Goal: Task Accomplishment & Management: Complete application form

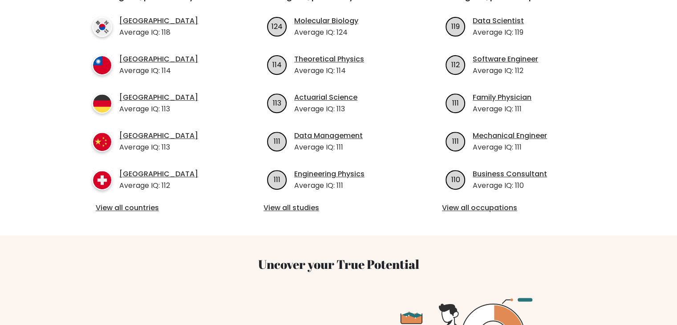
scroll to position [356, 0]
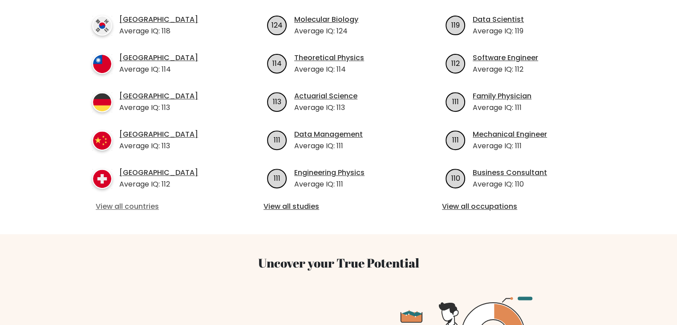
click at [143, 201] on link "View all countries" at bounding box center [160, 206] width 129 height 11
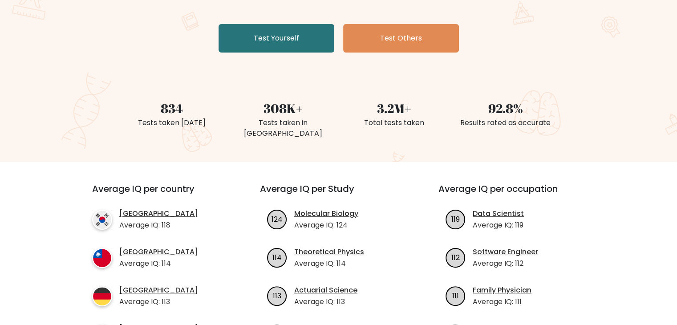
scroll to position [178, 0]
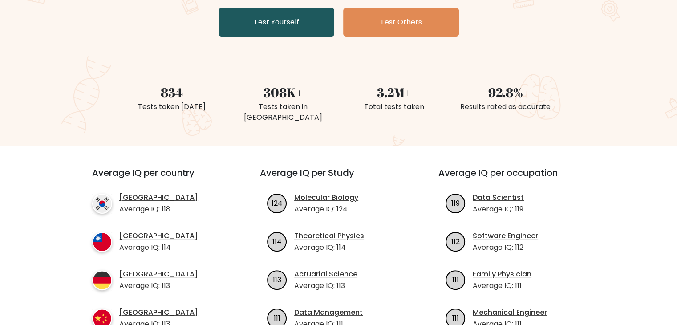
click at [285, 25] on link "Test Yourself" at bounding box center [277, 22] width 116 height 28
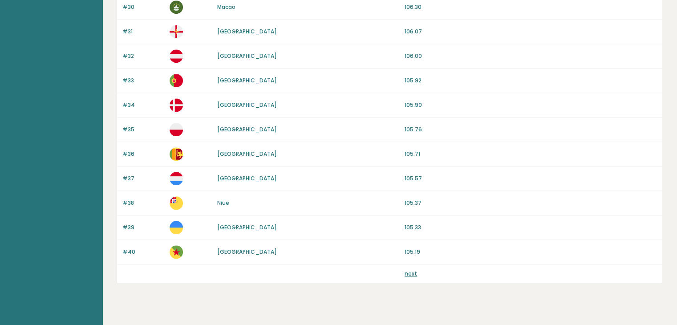
scroll to position [827, 0]
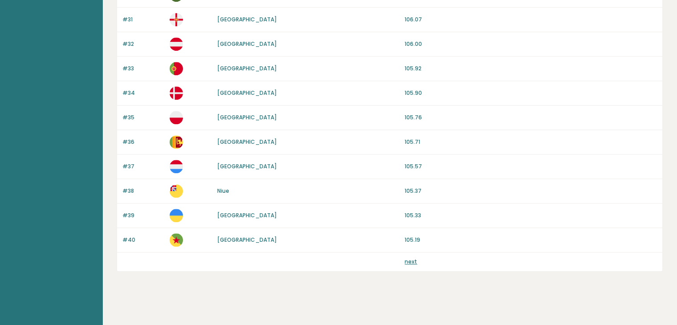
click at [410, 259] on link "next" at bounding box center [411, 262] width 12 height 8
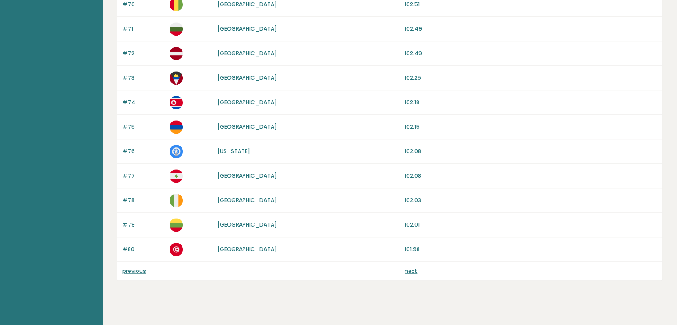
scroll to position [827, 0]
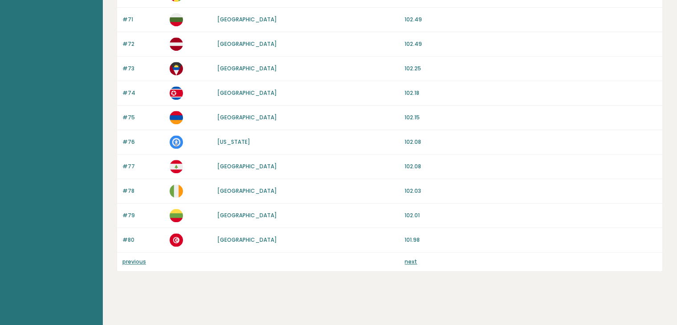
click at [409, 261] on link "next" at bounding box center [411, 262] width 12 height 8
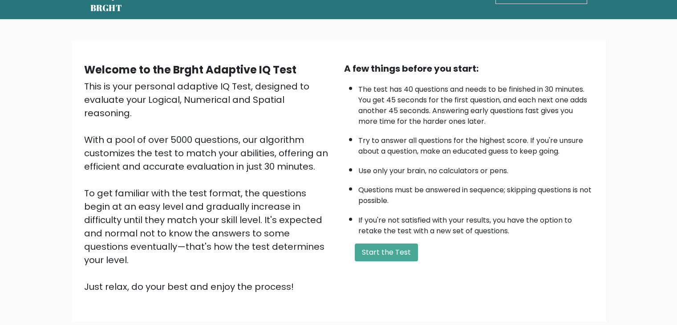
scroll to position [45, 0]
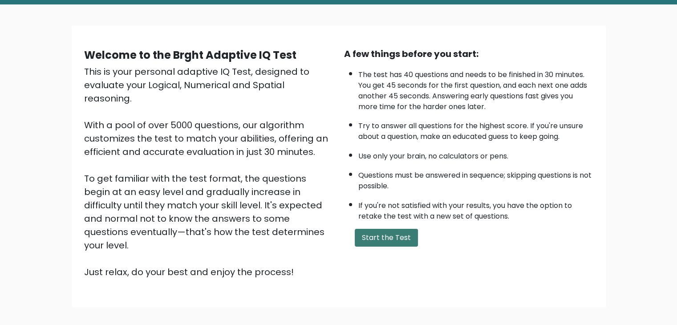
click at [390, 239] on button "Start the Test" at bounding box center [386, 238] width 63 height 18
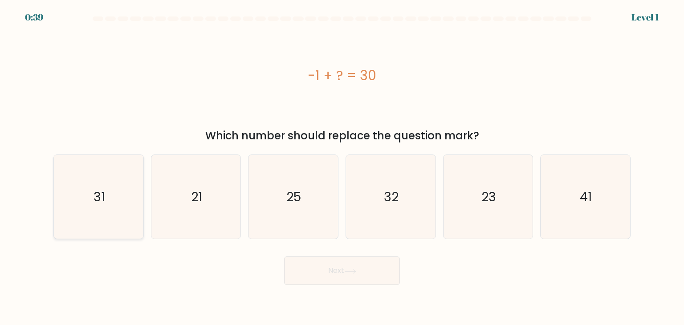
click at [111, 184] on icon "31" at bounding box center [99, 197] width 84 height 84
click at [342, 167] on input "a. 31" at bounding box center [342, 164] width 0 height 4
radio input "true"
click at [299, 267] on button "Next" at bounding box center [342, 270] width 116 height 28
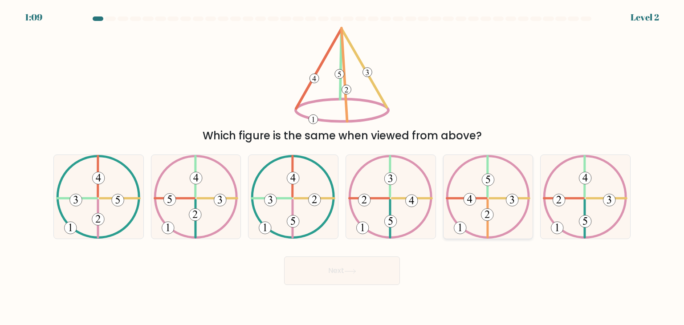
click at [465, 174] on icon at bounding box center [488, 197] width 85 height 84
click at [342, 167] on input "e." at bounding box center [342, 164] width 0 height 4
radio input "true"
click at [345, 262] on button "Next" at bounding box center [342, 270] width 116 height 28
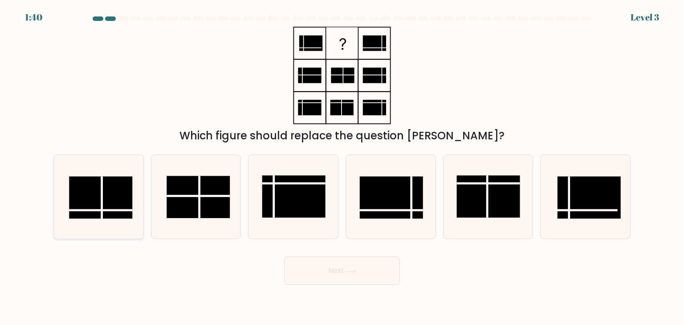
click at [113, 187] on rect at bounding box center [100, 197] width 63 height 42
click at [342, 167] on input "a." at bounding box center [342, 164] width 0 height 4
radio input "true"
click at [352, 275] on button "Next" at bounding box center [342, 270] width 116 height 28
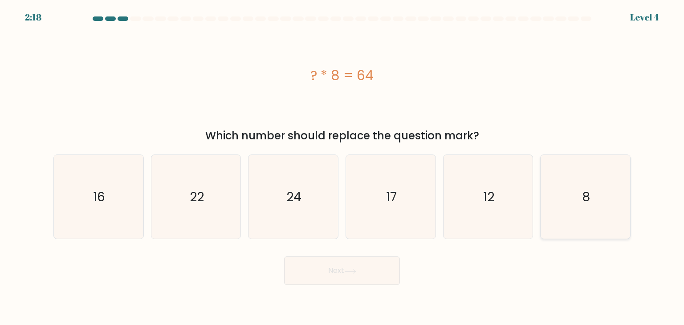
click at [608, 206] on icon "8" at bounding box center [585, 197] width 84 height 84
click at [342, 167] on input "f. 8" at bounding box center [342, 164] width 0 height 4
radio input "true"
click at [311, 274] on button "Next" at bounding box center [342, 270] width 116 height 28
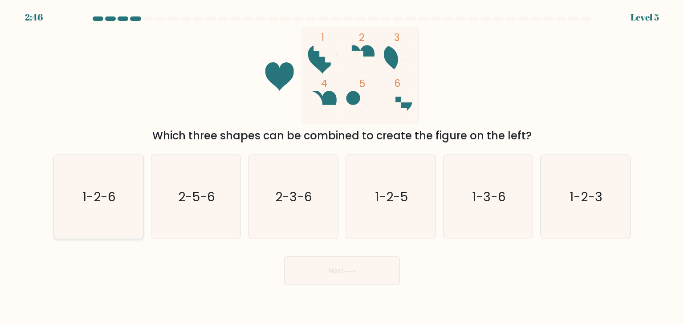
click at [99, 184] on icon "1-2-6" at bounding box center [99, 197] width 84 height 84
click at [342, 167] on input "a. 1-2-6" at bounding box center [342, 164] width 0 height 4
radio input "true"
click at [377, 277] on button "Next" at bounding box center [342, 270] width 116 height 28
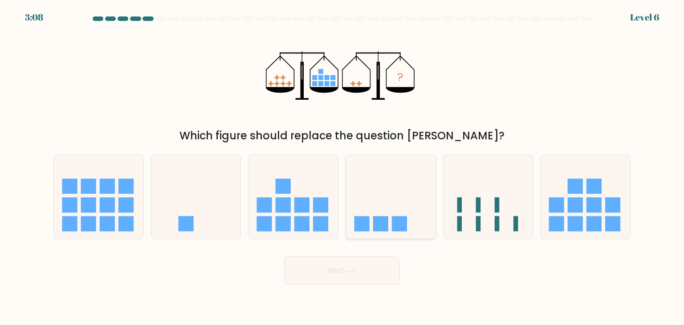
click at [413, 195] on icon at bounding box center [390, 197] width 89 height 74
click at [342, 167] on input "d." at bounding box center [342, 164] width 0 height 4
radio input "true"
click at [368, 268] on button "Next" at bounding box center [342, 270] width 116 height 28
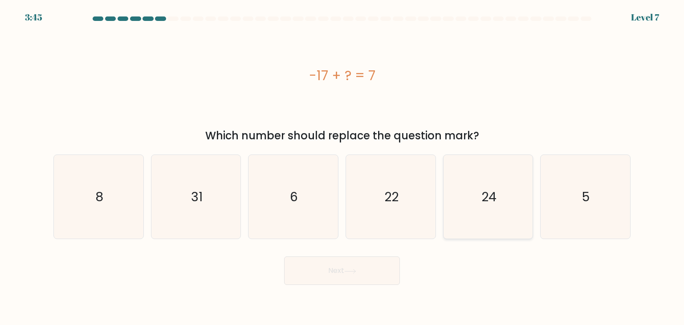
click at [472, 175] on icon "24" at bounding box center [488, 197] width 84 height 84
click at [342, 167] on input "e. 24" at bounding box center [342, 164] width 0 height 4
radio input "true"
click at [377, 265] on button "Next" at bounding box center [342, 270] width 116 height 28
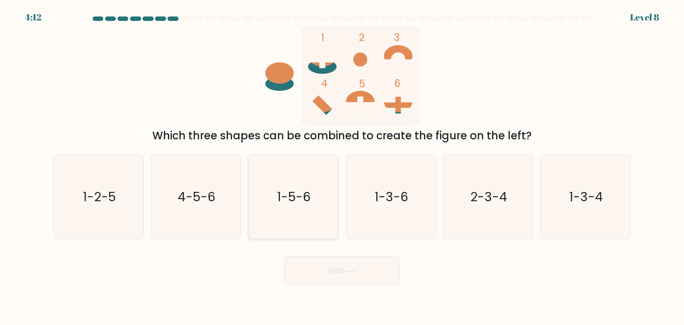
click at [320, 201] on icon "1-5-6" at bounding box center [293, 197] width 84 height 84
click at [342, 167] on input "c. 1-5-6" at bounding box center [342, 164] width 0 height 4
radio input "true"
click at [361, 263] on button "Next" at bounding box center [342, 270] width 116 height 28
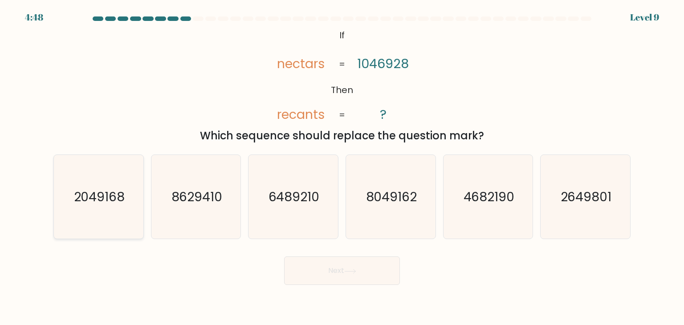
drag, startPoint x: 93, startPoint y: 203, endPoint x: 139, endPoint y: 222, distance: 49.8
click at [94, 203] on text "2049168" at bounding box center [99, 197] width 51 height 18
click at [131, 217] on icon "2049168" at bounding box center [99, 197] width 84 height 84
click at [342, 167] on input "a. 2049168" at bounding box center [342, 164] width 0 height 4
radio input "true"
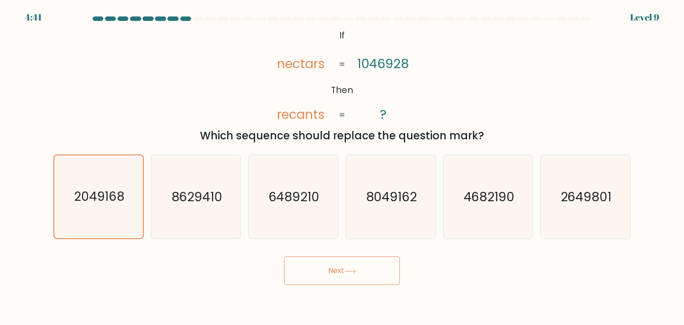
click at [343, 265] on button "Next" at bounding box center [342, 270] width 116 height 28
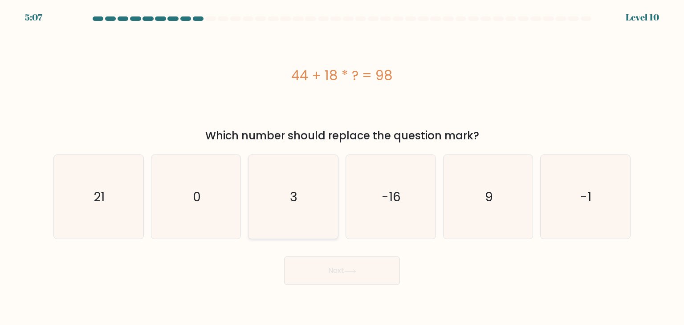
click at [310, 218] on icon "3" at bounding box center [293, 197] width 84 height 84
click at [342, 167] on input "c. 3" at bounding box center [342, 164] width 0 height 4
radio input "true"
click at [326, 262] on button "Next" at bounding box center [342, 270] width 116 height 28
click at [347, 269] on icon at bounding box center [350, 271] width 12 height 5
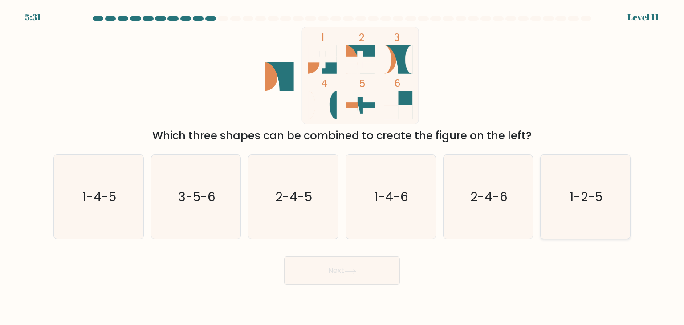
click at [593, 193] on text "1-2-5" at bounding box center [585, 197] width 33 height 18
click at [342, 167] on input "f. 1-2-5" at bounding box center [342, 164] width 0 height 4
radio input "true"
click at [299, 270] on button "Next" at bounding box center [342, 270] width 116 height 28
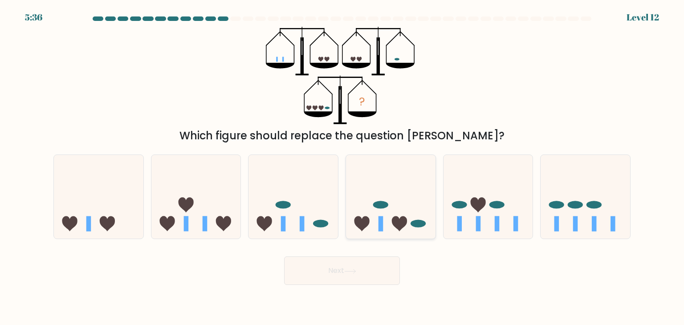
click at [370, 179] on icon at bounding box center [390, 197] width 89 height 74
click at [342, 167] on input "d." at bounding box center [342, 164] width 0 height 4
radio input "true"
click at [389, 265] on button "Next" at bounding box center [342, 270] width 116 height 28
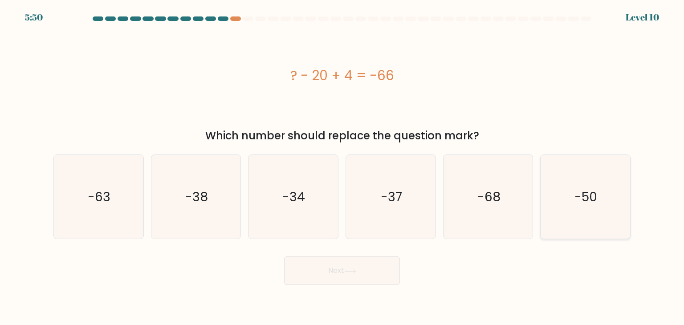
click at [583, 180] on icon "-50" at bounding box center [585, 197] width 84 height 84
click at [342, 167] on input "f. -50" at bounding box center [342, 164] width 0 height 4
radio input "true"
click at [397, 266] on button "Next" at bounding box center [342, 270] width 116 height 28
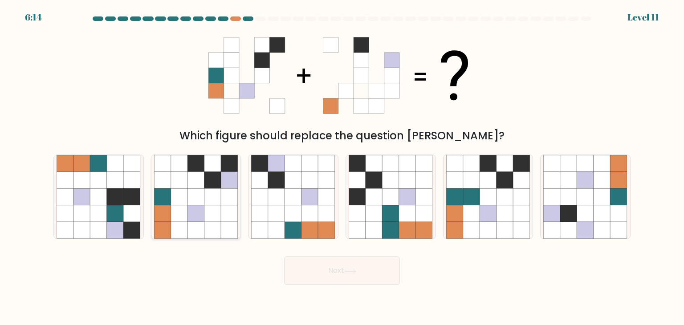
click at [179, 178] on icon at bounding box center [179, 180] width 17 height 17
click at [342, 167] on input "b." at bounding box center [342, 164] width 0 height 4
radio input "true"
click at [315, 267] on button "Next" at bounding box center [342, 270] width 116 height 28
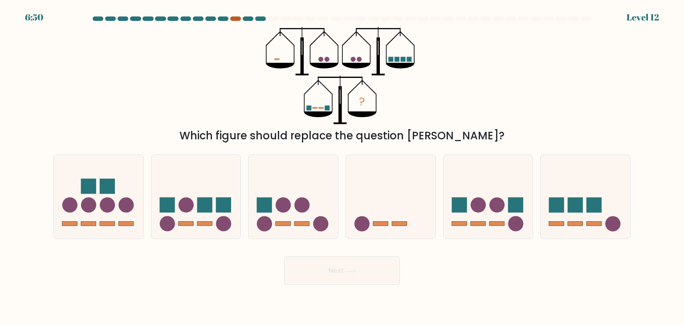
click at [237, 19] on div at bounding box center [235, 18] width 11 height 4
click at [297, 210] on circle at bounding box center [302, 205] width 15 height 15
click at [342, 167] on input "c." at bounding box center [342, 164] width 0 height 4
radio input "true"
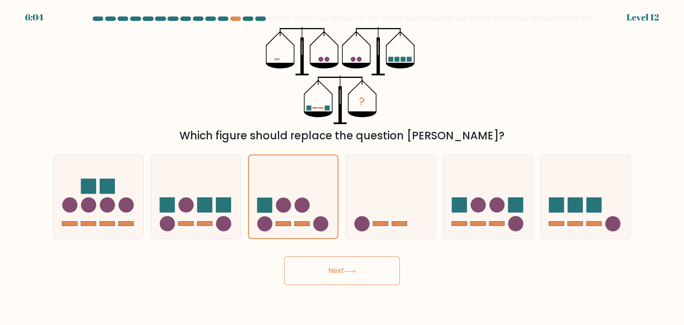
click at [328, 264] on button "Next" at bounding box center [342, 270] width 116 height 28
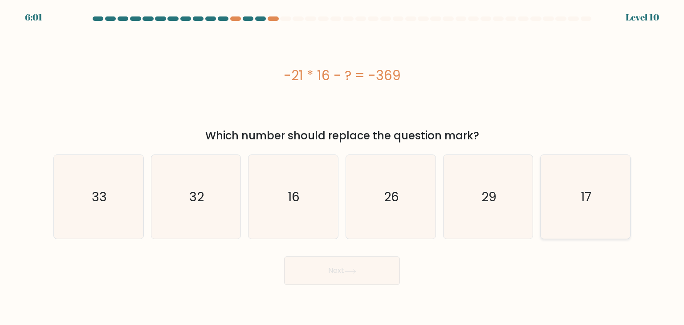
click at [582, 177] on icon "17" at bounding box center [585, 197] width 84 height 84
click at [342, 167] on input "f. 17" at bounding box center [342, 164] width 0 height 4
radio input "true"
click at [336, 272] on button "Next" at bounding box center [342, 270] width 116 height 28
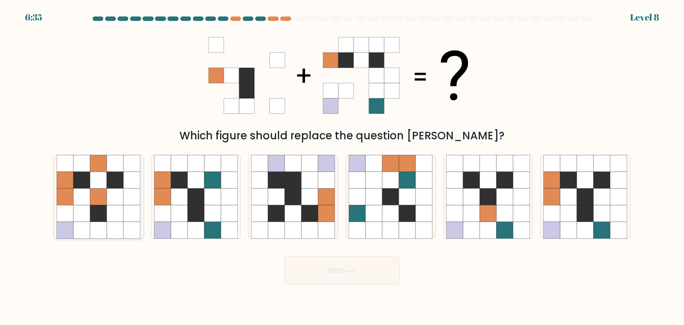
click at [116, 203] on icon at bounding box center [115, 196] width 17 height 17
click at [342, 167] on input "a." at bounding box center [342, 164] width 0 height 4
radio input "true"
click at [555, 198] on icon at bounding box center [551, 196] width 17 height 17
click at [342, 167] on input "f." at bounding box center [342, 164] width 0 height 4
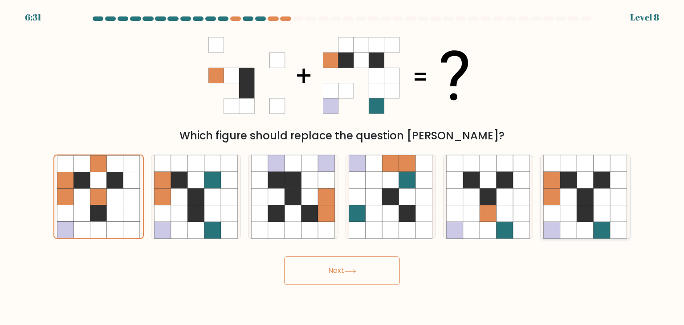
radio input "true"
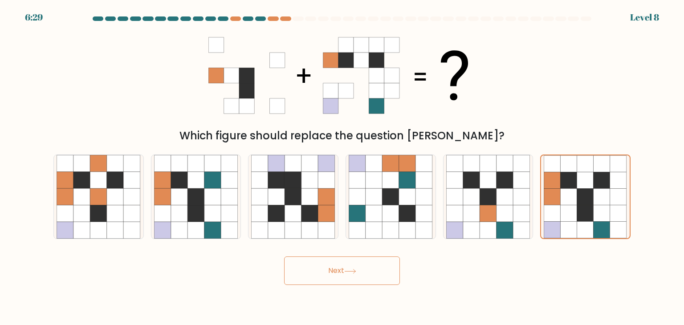
click at [362, 263] on button "Next" at bounding box center [342, 270] width 116 height 28
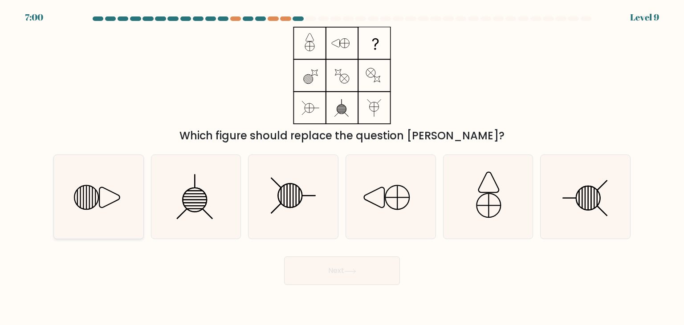
click at [93, 191] on line at bounding box center [93, 197] width 0 height 21
click at [342, 167] on input "a." at bounding box center [342, 164] width 0 height 4
radio input "true"
click at [345, 268] on button "Next" at bounding box center [342, 270] width 116 height 28
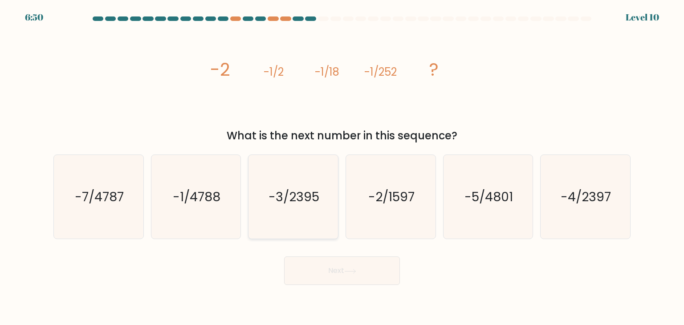
click at [315, 194] on text "-3/2395" at bounding box center [294, 197] width 51 height 18
click at [342, 167] on input "c. -3/2395" at bounding box center [342, 164] width 0 height 4
radio input "true"
click at [330, 265] on button "Next" at bounding box center [342, 270] width 116 height 28
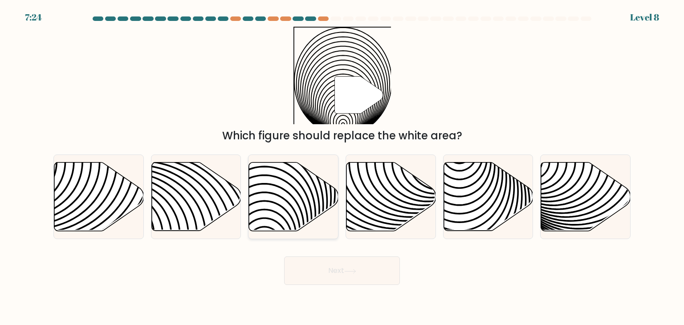
click at [288, 186] on icon at bounding box center [293, 196] width 89 height 69
click at [342, 167] on input "c." at bounding box center [342, 164] width 0 height 4
radio input "true"
click at [347, 266] on button "Next" at bounding box center [342, 270] width 116 height 28
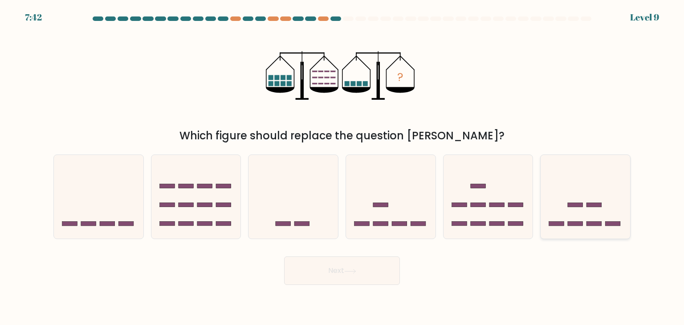
click at [552, 162] on icon at bounding box center [584, 197] width 89 height 74
click at [342, 162] on input "f." at bounding box center [342, 164] width 0 height 4
radio input "true"
click at [347, 277] on button "Next" at bounding box center [342, 270] width 116 height 28
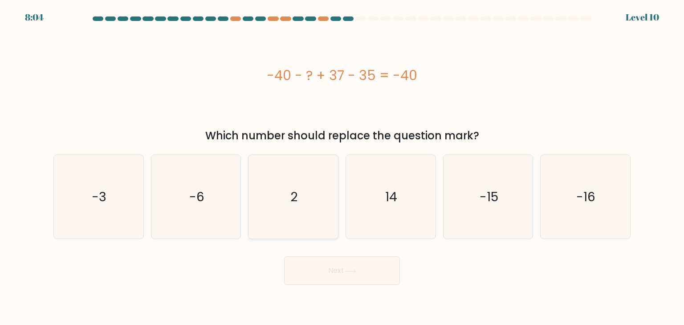
click at [271, 186] on icon "2" at bounding box center [293, 197] width 84 height 84
click at [342, 167] on input "c. 2" at bounding box center [342, 164] width 0 height 4
radio input "true"
click at [333, 279] on button "Next" at bounding box center [342, 270] width 116 height 28
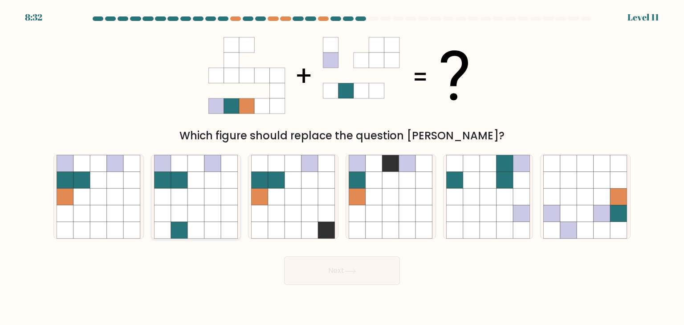
click at [193, 190] on icon at bounding box center [195, 196] width 17 height 17
click at [342, 167] on input "b." at bounding box center [342, 164] width 0 height 4
radio input "true"
click at [223, 212] on icon at bounding box center [229, 213] width 16 height 16
click at [342, 167] on input "b." at bounding box center [342, 164] width 0 height 4
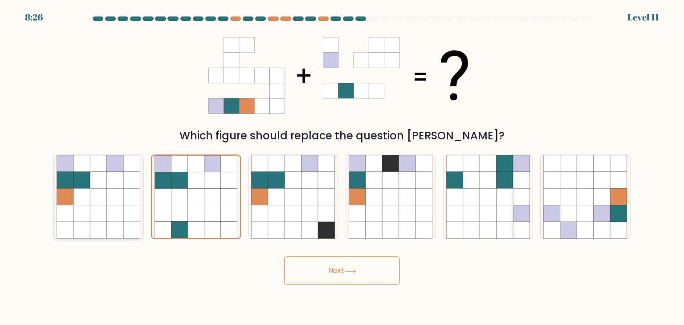
click at [120, 194] on icon at bounding box center [115, 196] width 17 height 17
click at [342, 167] on input "a." at bounding box center [342, 164] width 0 height 4
radio input "true"
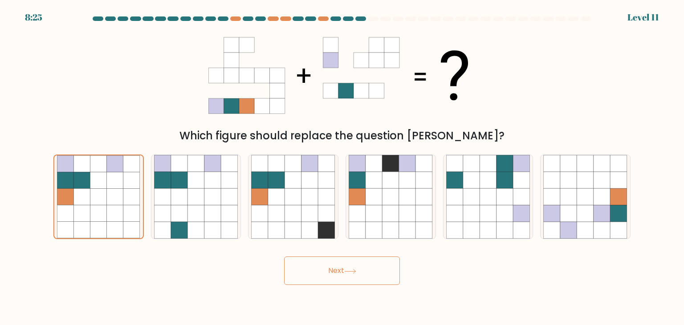
click at [335, 266] on button "Next" at bounding box center [342, 270] width 116 height 28
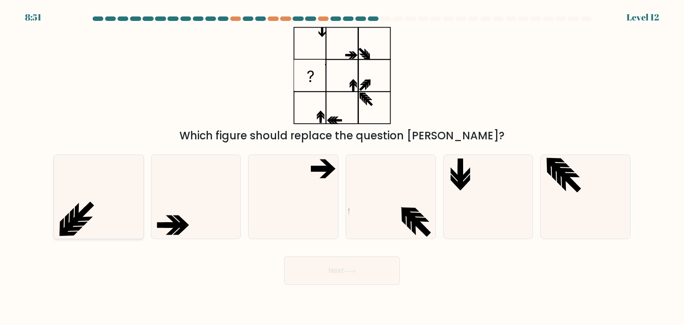
click at [80, 202] on icon at bounding box center [99, 197] width 84 height 84
click at [342, 167] on input "a." at bounding box center [342, 164] width 0 height 4
radio input "true"
click at [349, 273] on icon at bounding box center [350, 271] width 12 height 5
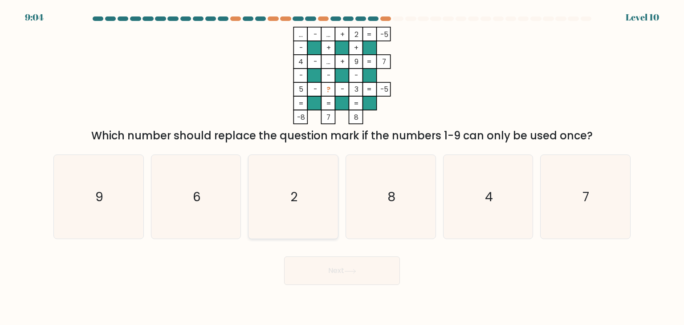
click at [309, 191] on icon "2" at bounding box center [293, 197] width 84 height 84
click at [342, 167] on input "c. 2" at bounding box center [342, 164] width 0 height 4
radio input "true"
click at [328, 267] on button "Next" at bounding box center [342, 270] width 116 height 28
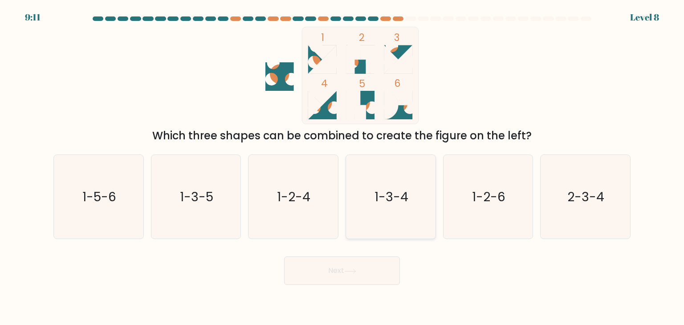
click at [394, 168] on icon "1-3-4" at bounding box center [390, 197] width 84 height 84
click at [342, 167] on input "d. 1-3-4" at bounding box center [342, 164] width 0 height 4
radio input "true"
click at [329, 270] on button "Next" at bounding box center [342, 270] width 116 height 28
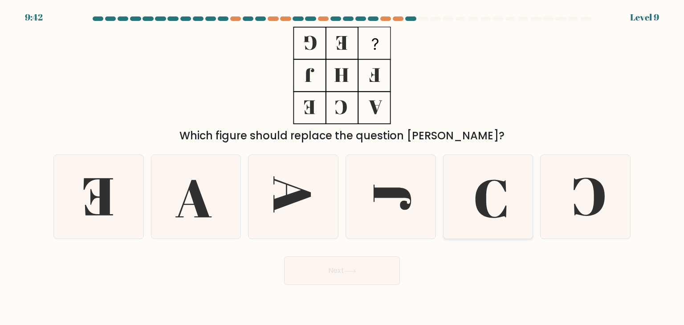
click at [479, 192] on icon at bounding box center [490, 199] width 31 height 38
click at [342, 167] on input "e." at bounding box center [342, 164] width 0 height 4
radio input "true"
click at [376, 274] on button "Next" at bounding box center [342, 270] width 116 height 28
click at [299, 267] on button "Next" at bounding box center [342, 270] width 116 height 28
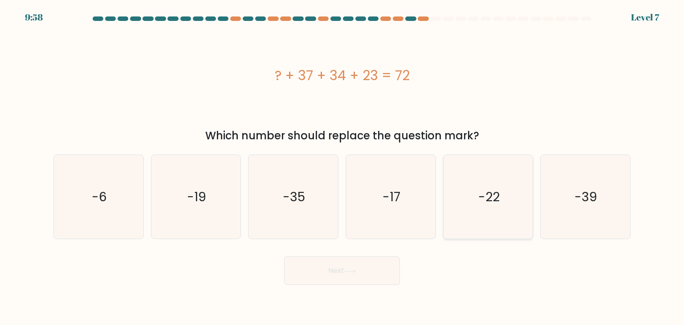
click at [507, 175] on icon "-22" at bounding box center [488, 197] width 84 height 84
click at [342, 167] on input "e. -22" at bounding box center [342, 164] width 0 height 4
radio input "true"
click at [359, 276] on button "Next" at bounding box center [342, 270] width 116 height 28
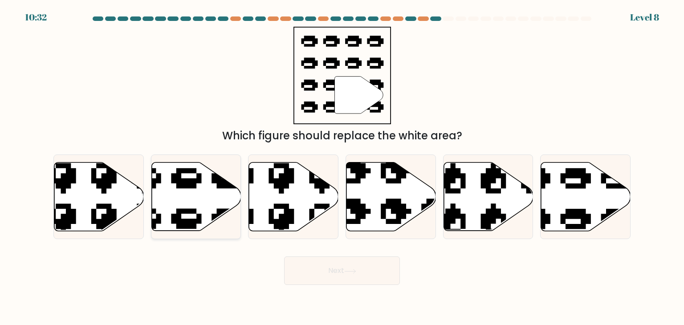
click at [175, 188] on icon at bounding box center [195, 196] width 89 height 69
click at [342, 167] on input "b." at bounding box center [342, 164] width 0 height 4
radio input "true"
click at [346, 271] on icon at bounding box center [350, 271] width 12 height 5
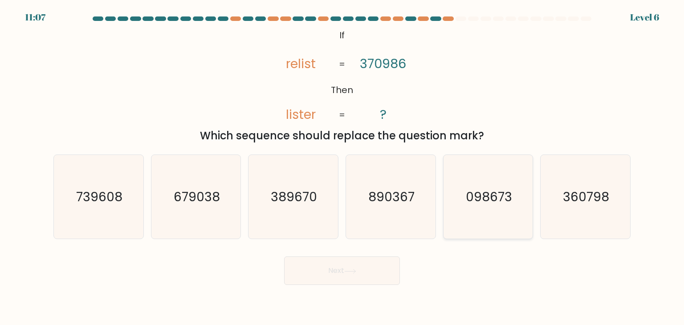
click at [498, 174] on icon "098673" at bounding box center [488, 197] width 84 height 84
click at [342, 167] on input "e. 098673" at bounding box center [342, 164] width 0 height 4
radio input "true"
click at [376, 269] on button "Next" at bounding box center [342, 270] width 116 height 28
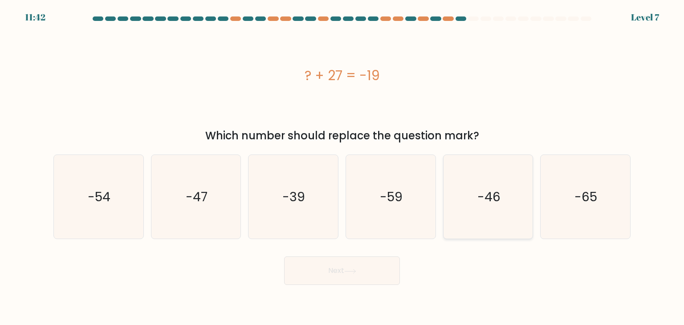
click at [470, 175] on icon "-46" at bounding box center [488, 197] width 84 height 84
click at [342, 167] on input "e. -46" at bounding box center [342, 164] width 0 height 4
radio input "true"
click at [379, 274] on button "Next" at bounding box center [342, 270] width 116 height 28
click at [335, 269] on button "Next" at bounding box center [342, 270] width 116 height 28
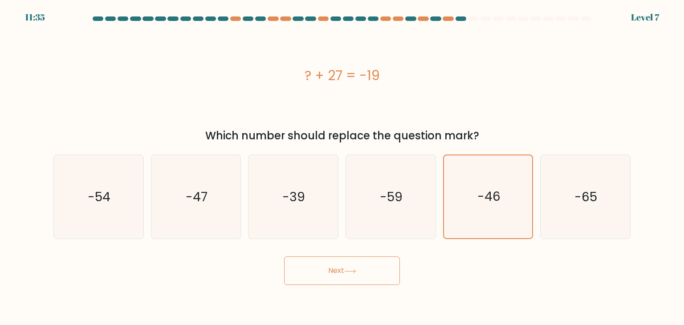
click at [367, 277] on button "Next" at bounding box center [342, 270] width 116 height 28
click at [477, 172] on icon "-46" at bounding box center [487, 196] width 83 height 83
click at [342, 167] on input "e. -46" at bounding box center [342, 164] width 0 height 4
click at [352, 274] on button "Next" at bounding box center [342, 270] width 116 height 28
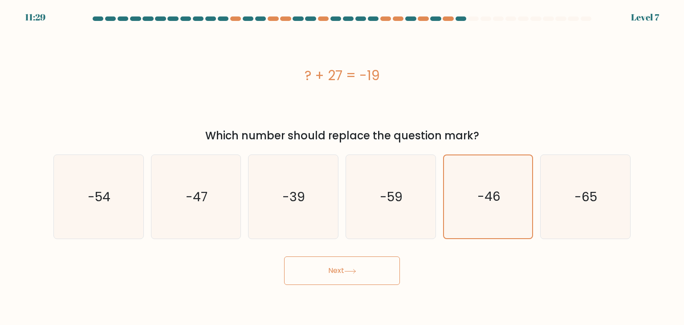
drag, startPoint x: 388, startPoint y: 276, endPoint x: 388, endPoint y: 269, distance: 6.7
click at [388, 270] on button "Next" at bounding box center [342, 270] width 116 height 28
click at [383, 201] on text "-59" at bounding box center [391, 197] width 23 height 18
click at [342, 167] on input "d. -59" at bounding box center [342, 164] width 0 height 4
radio input "true"
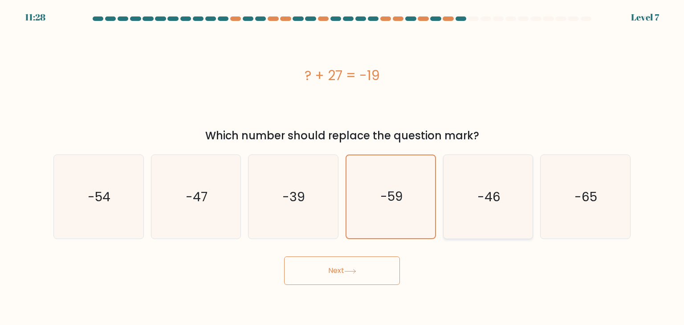
click at [463, 186] on icon "-46" at bounding box center [488, 197] width 84 height 84
click at [342, 167] on input "e. -46" at bounding box center [342, 164] width 0 height 4
radio input "true"
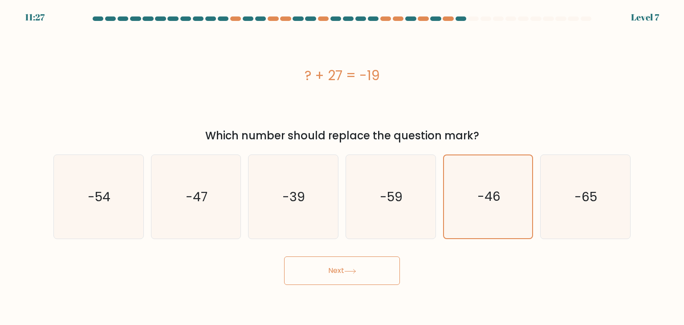
click at [374, 271] on button "Next" at bounding box center [342, 270] width 116 height 28
click at [322, 275] on button "Next" at bounding box center [342, 270] width 116 height 28
click at [333, 270] on button "Next" at bounding box center [342, 270] width 116 height 28
click at [333, 269] on button "Next" at bounding box center [342, 270] width 116 height 28
click at [385, 12] on div "11:25 Level 7" at bounding box center [342, 12] width 684 height 24
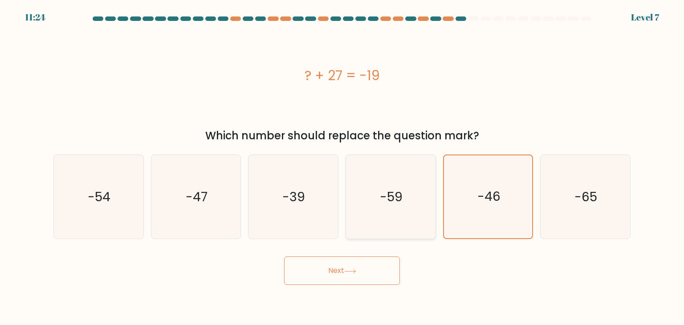
click at [432, 183] on icon "-59" at bounding box center [390, 197] width 84 height 84
click at [342, 167] on input "d. -59" at bounding box center [342, 164] width 0 height 4
radio input "true"
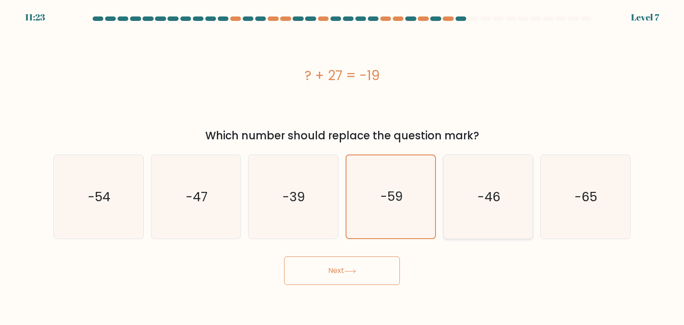
click at [455, 173] on icon "-46" at bounding box center [488, 197] width 84 height 84
click at [342, 167] on input "e. -46" at bounding box center [342, 164] width 0 height 4
radio input "true"
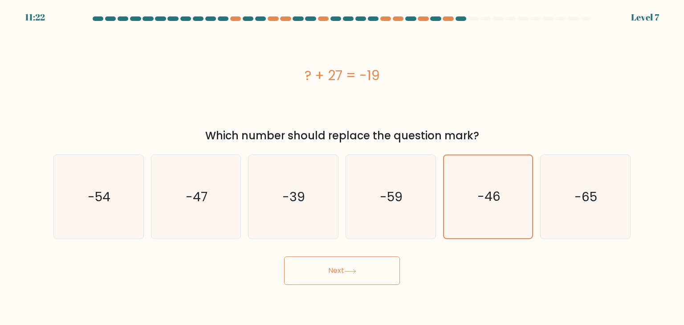
click at [398, 279] on button "Next" at bounding box center [342, 270] width 116 height 28
click at [324, 273] on button "Next" at bounding box center [342, 270] width 116 height 28
click at [209, 222] on icon "-47" at bounding box center [196, 197] width 84 height 84
click at [342, 167] on input "b. -47" at bounding box center [342, 164] width 0 height 4
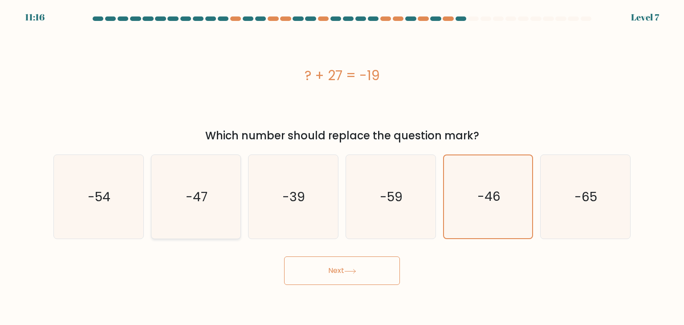
radio input "true"
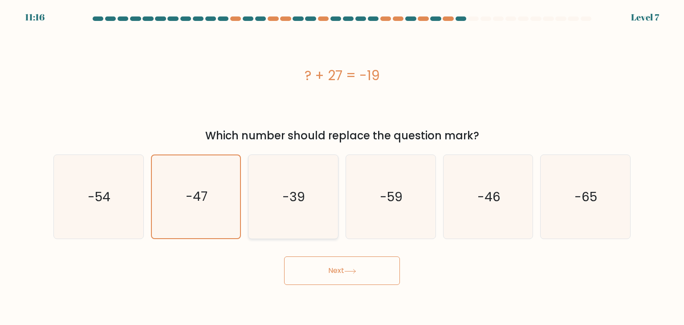
click at [259, 182] on icon "-39" at bounding box center [293, 197] width 84 height 84
click at [342, 167] on input "c. -39" at bounding box center [342, 164] width 0 height 4
radio input "true"
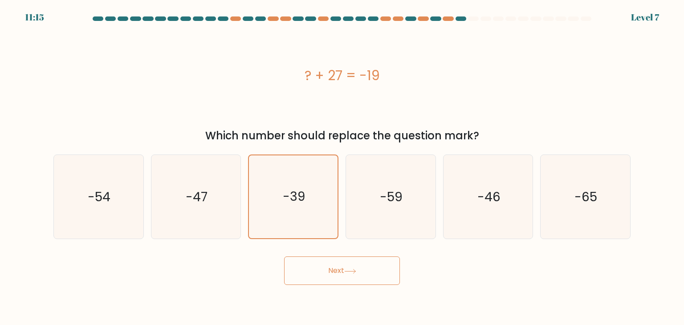
click at [370, 275] on button "Next" at bounding box center [342, 270] width 116 height 28
click at [393, 211] on icon "-59" at bounding box center [390, 197] width 84 height 84
click at [342, 167] on input "d. -59" at bounding box center [342, 164] width 0 height 4
radio input "true"
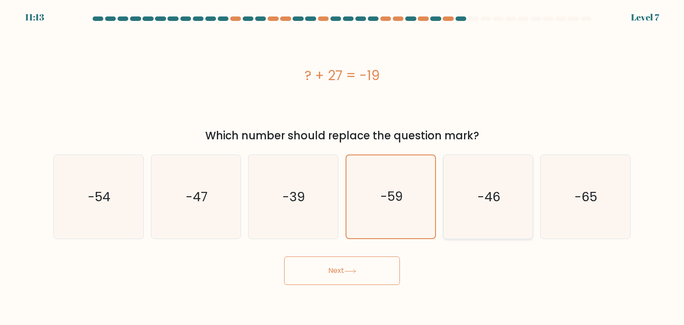
drag, startPoint x: 371, startPoint y: 280, endPoint x: 450, endPoint y: 194, distance: 117.2
click at [373, 270] on button "Next" at bounding box center [342, 270] width 116 height 28
click at [470, 177] on icon "-46" at bounding box center [488, 197] width 84 height 84
click at [342, 167] on input "e. -46" at bounding box center [342, 164] width 0 height 4
radio input "true"
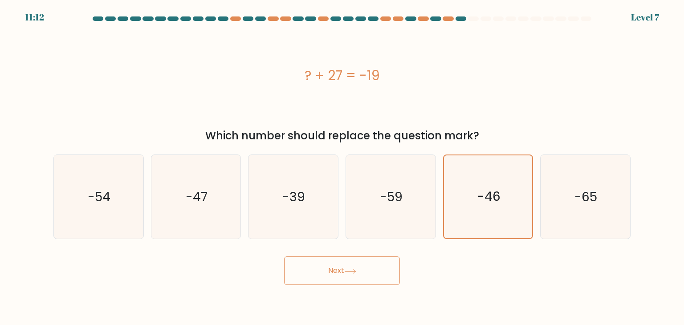
click at [328, 274] on button "Next" at bounding box center [342, 270] width 116 height 28
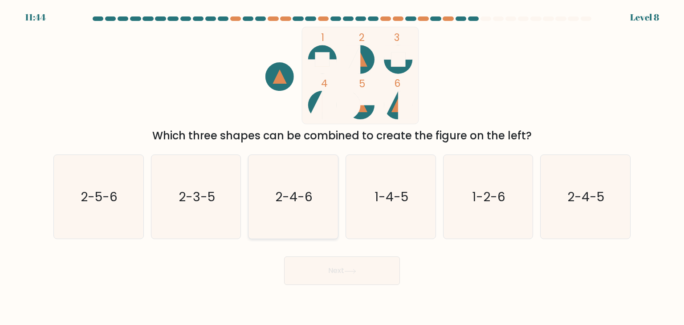
click at [271, 211] on icon "2-4-6" at bounding box center [293, 197] width 84 height 84
click at [342, 167] on input "c. 2-4-6" at bounding box center [342, 164] width 0 height 4
radio input "true"
click at [310, 265] on button "Next" at bounding box center [342, 270] width 116 height 28
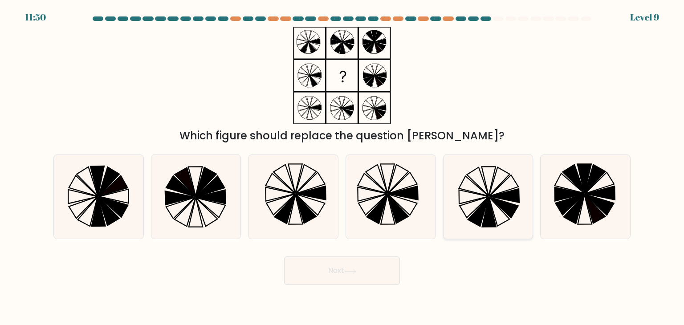
click at [480, 196] on icon at bounding box center [488, 197] width 84 height 84
click at [342, 167] on input "e." at bounding box center [342, 164] width 0 height 4
radio input "true"
click at [363, 275] on button "Next" at bounding box center [342, 270] width 116 height 28
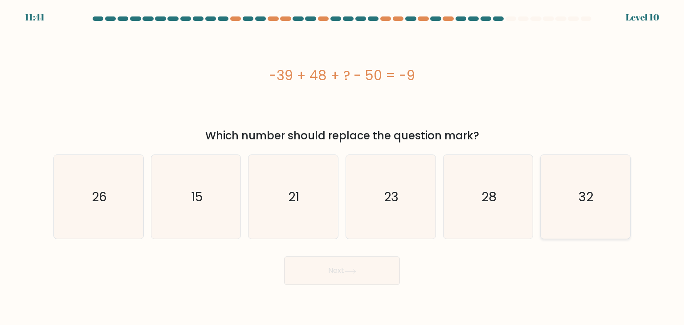
click at [584, 185] on icon "32" at bounding box center [585, 197] width 84 height 84
click at [342, 167] on input "f. 32" at bounding box center [342, 164] width 0 height 4
radio input "true"
click at [357, 274] on button "Next" at bounding box center [342, 270] width 116 height 28
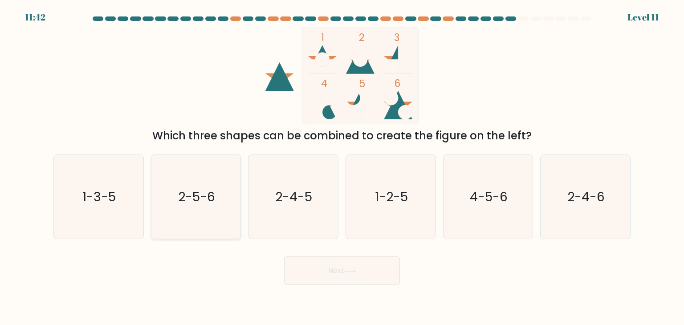
click at [216, 207] on icon "2-5-6" at bounding box center [196, 197] width 84 height 84
click at [342, 167] on input "b. 2-5-6" at bounding box center [342, 164] width 0 height 4
radio input "true"
click at [327, 273] on button "Next" at bounding box center [342, 270] width 116 height 28
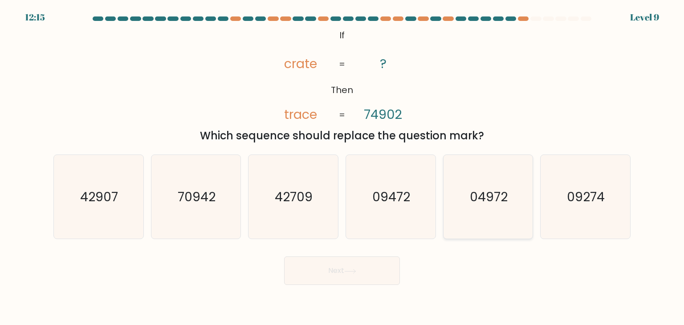
click at [486, 180] on icon "04972" at bounding box center [488, 197] width 84 height 84
click at [342, 167] on input "e. 04972" at bounding box center [342, 164] width 0 height 4
radio input "true"
click at [329, 271] on button "Next" at bounding box center [342, 270] width 116 height 28
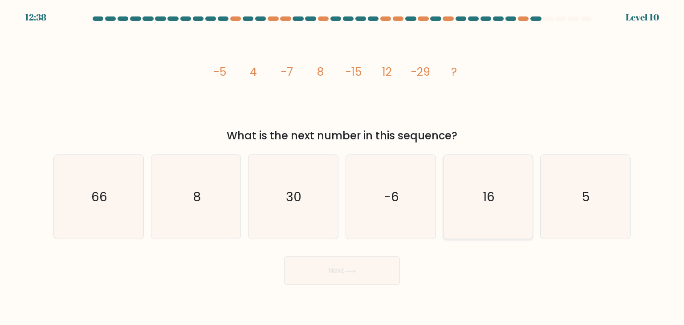
click at [498, 194] on icon "16" at bounding box center [488, 197] width 84 height 84
click at [342, 167] on input "e. 16" at bounding box center [342, 164] width 0 height 4
radio input "true"
click at [316, 271] on button "Next" at bounding box center [342, 270] width 116 height 28
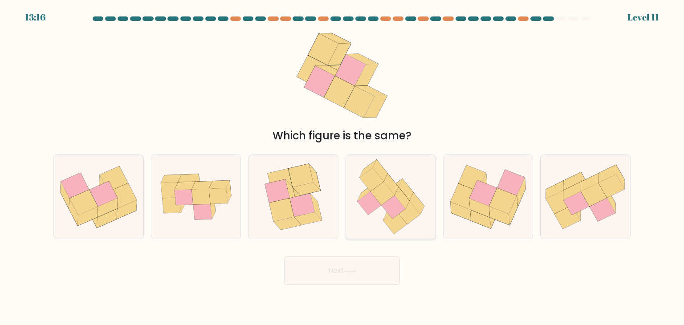
click at [371, 207] on icon at bounding box center [369, 203] width 24 height 23
click at [342, 167] on input "d." at bounding box center [342, 164] width 0 height 4
radio input "true"
click at [322, 205] on icon at bounding box center [293, 197] width 74 height 84
click at [342, 167] on input "c." at bounding box center [342, 164] width 0 height 4
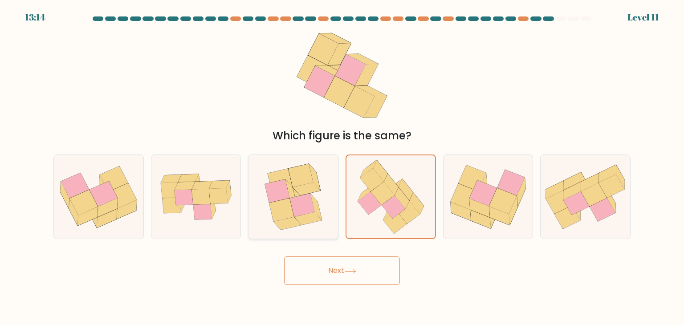
radio input "true"
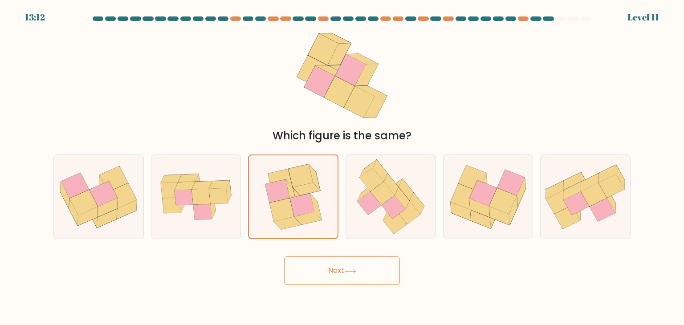
click at [344, 268] on button "Next" at bounding box center [342, 270] width 116 height 28
click at [347, 272] on icon at bounding box center [350, 271] width 12 height 5
drag, startPoint x: 329, startPoint y: 266, endPoint x: 326, endPoint y: 260, distance: 6.8
click at [327, 261] on button "Next" at bounding box center [342, 270] width 116 height 28
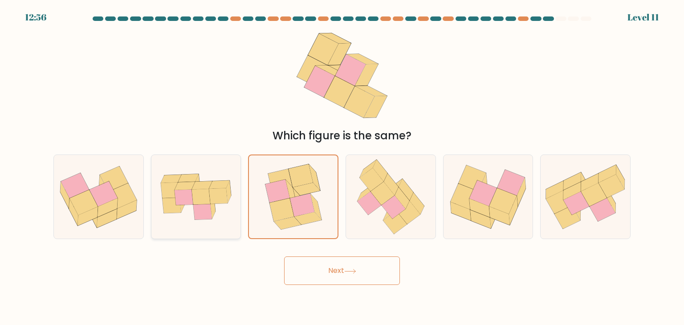
click at [205, 201] on icon at bounding box center [201, 197] width 19 height 16
click at [342, 167] on input "b." at bounding box center [342, 164] width 0 height 4
radio input "true"
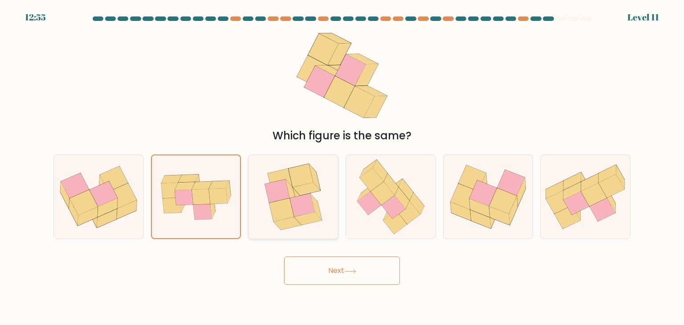
click at [268, 188] on icon at bounding box center [277, 190] width 25 height 23
click at [342, 167] on input "c." at bounding box center [342, 164] width 0 height 4
radio input "true"
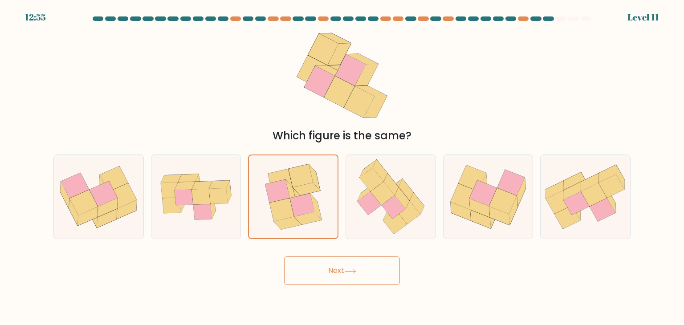
click at [308, 267] on button "Next" at bounding box center [342, 270] width 116 height 28
click at [85, 210] on icon at bounding box center [83, 202] width 28 height 25
click at [342, 167] on input "a." at bounding box center [342, 164] width 0 height 4
radio input "true"
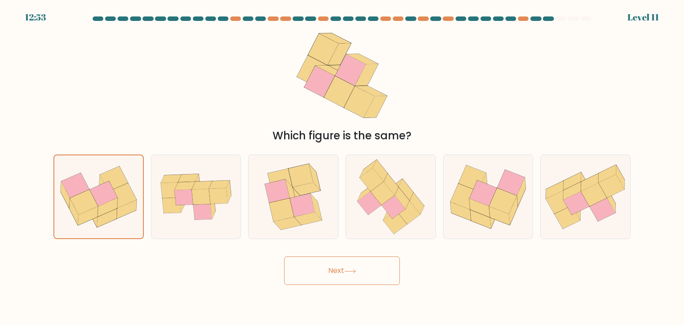
click at [368, 266] on button "Next" at bounding box center [342, 270] width 116 height 28
click at [176, 209] on icon at bounding box center [171, 206] width 19 height 16
click at [342, 167] on input "b." at bounding box center [342, 164] width 0 height 4
radio input "true"
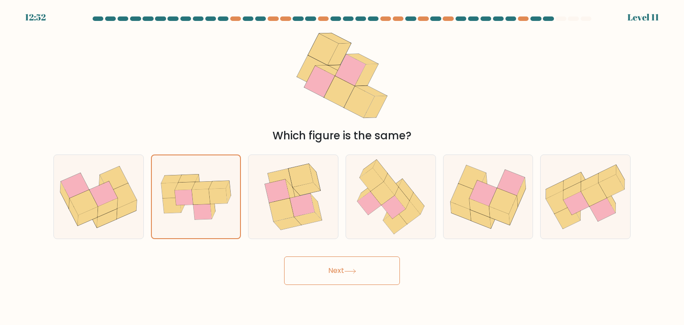
click at [340, 257] on button "Next" at bounding box center [342, 270] width 116 height 28
click at [336, 265] on button "Next" at bounding box center [342, 270] width 116 height 28
click at [308, 200] on icon at bounding box center [302, 205] width 25 height 23
click at [342, 167] on input "c." at bounding box center [342, 164] width 0 height 4
radio input "true"
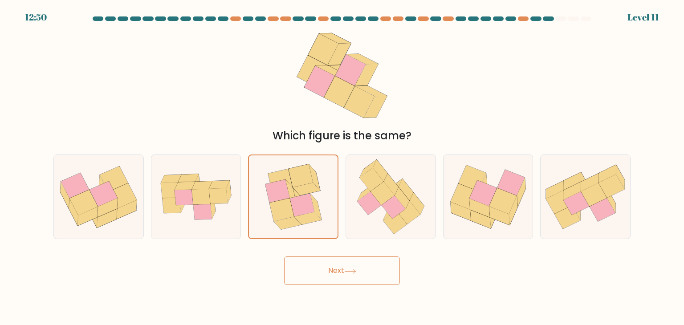
click at [329, 280] on button "Next" at bounding box center [342, 270] width 116 height 28
click at [328, 276] on button "Next" at bounding box center [342, 270] width 116 height 28
click at [483, 199] on icon at bounding box center [483, 193] width 28 height 26
click at [342, 167] on input "e." at bounding box center [342, 164] width 0 height 4
radio input "true"
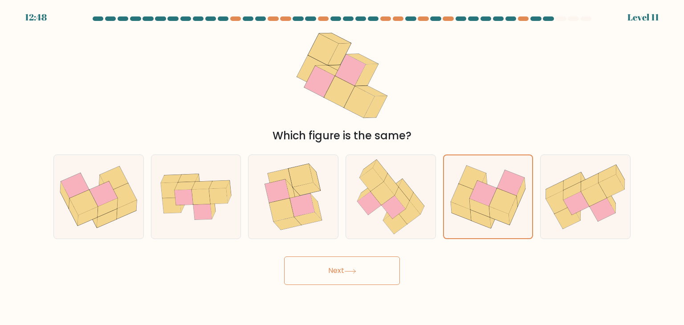
click at [358, 280] on button "Next" at bounding box center [342, 270] width 116 height 28
click at [331, 266] on button "Next" at bounding box center [342, 270] width 116 height 28
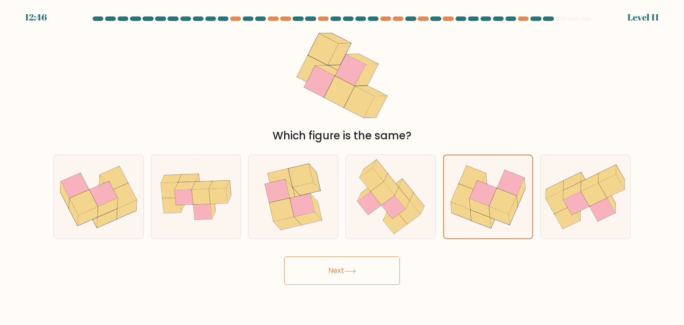
click at [333, 266] on button "Next" at bounding box center [342, 270] width 116 height 28
click at [336, 264] on button "Next" at bounding box center [342, 270] width 116 height 28
click at [333, 259] on button "Next" at bounding box center [342, 270] width 116 height 28
click at [331, 259] on button "Next" at bounding box center [342, 270] width 116 height 28
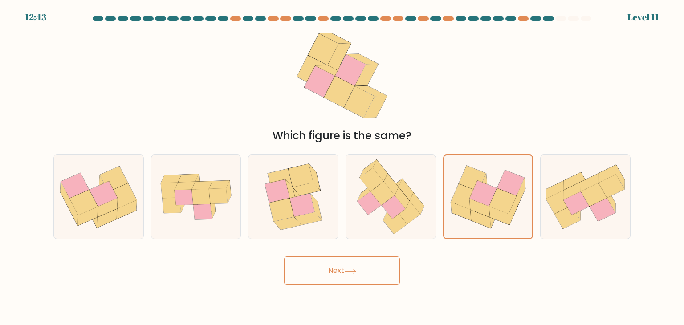
click at [329, 57] on icon at bounding box center [323, 49] width 30 height 31
click at [381, 244] on form at bounding box center [342, 150] width 684 height 268
click at [390, 276] on button "Next" at bounding box center [342, 270] width 116 height 28
click at [554, 172] on icon at bounding box center [584, 197] width 89 height 66
click at [342, 167] on input "f." at bounding box center [342, 164] width 0 height 4
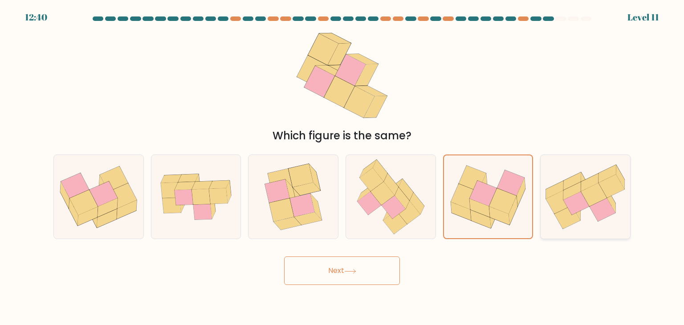
radio input "true"
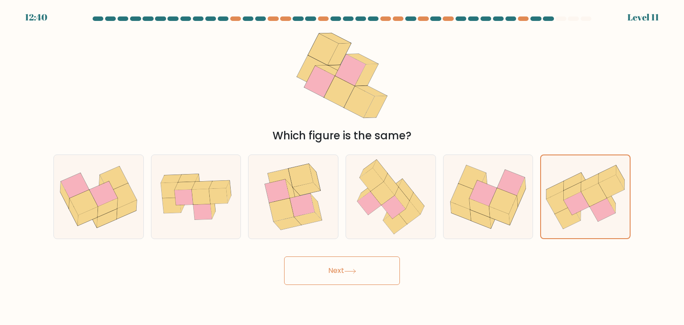
click at [535, 188] on div "e." at bounding box center [487, 196] width 97 height 85
click at [516, 194] on icon at bounding box center [511, 183] width 28 height 26
click at [342, 167] on input "e." at bounding box center [342, 164] width 0 height 4
radio input "true"
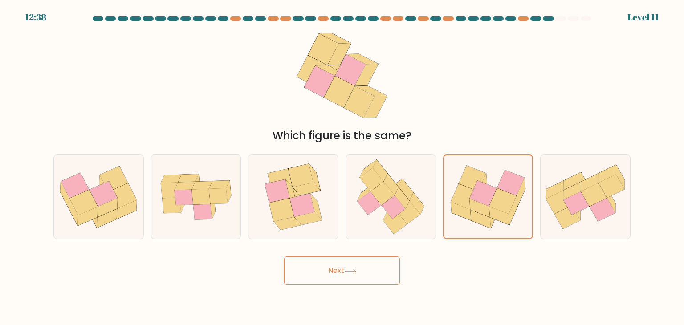
click at [366, 276] on button "Next" at bounding box center [342, 270] width 116 height 28
click at [395, 278] on button "Next" at bounding box center [342, 270] width 116 height 28
click at [393, 276] on button "Next" at bounding box center [342, 270] width 116 height 28
click at [392, 275] on button "Next" at bounding box center [342, 270] width 116 height 28
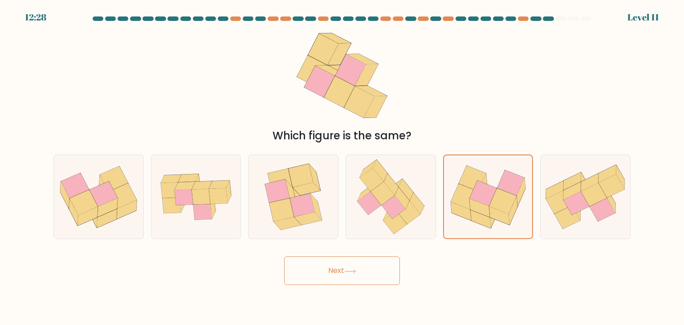
click at [392, 275] on button "Next" at bounding box center [342, 270] width 116 height 28
click at [325, 275] on button "Next" at bounding box center [342, 270] width 116 height 28
click at [354, 270] on icon at bounding box center [350, 271] width 12 height 5
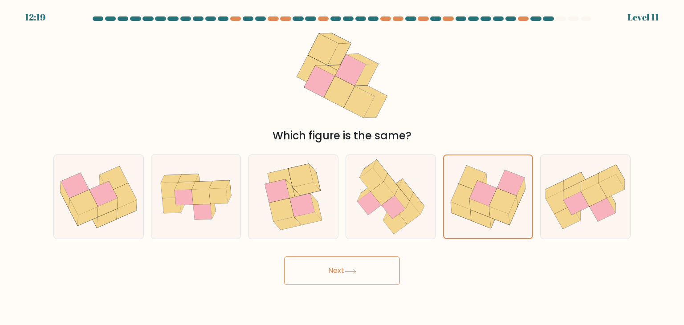
click at [354, 270] on icon at bounding box center [350, 271] width 12 height 5
click at [325, 267] on button "Next" at bounding box center [342, 270] width 116 height 28
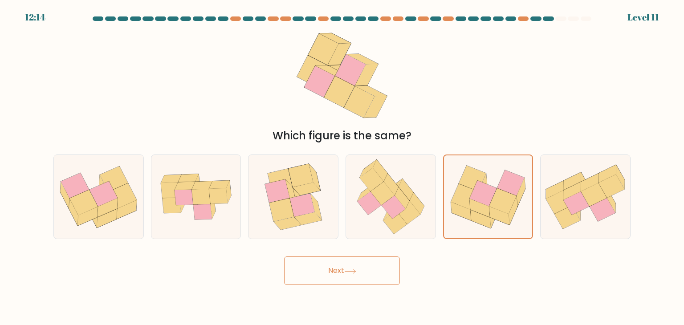
click at [325, 267] on button "Next" at bounding box center [342, 270] width 116 height 28
click at [267, 211] on icon at bounding box center [293, 197] width 74 height 84
click at [342, 167] on input "c." at bounding box center [342, 164] width 0 height 4
radio input "true"
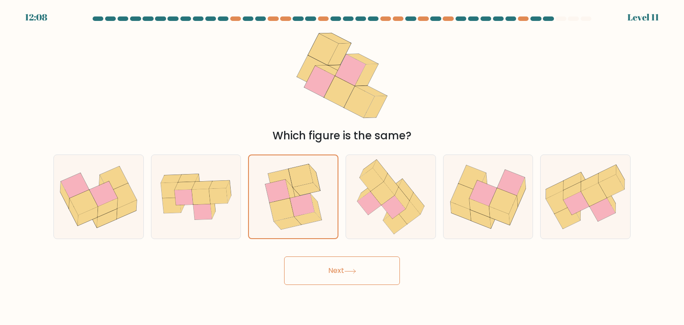
click at [375, 305] on body "12:08 Level 11" at bounding box center [342, 162] width 684 height 325
click at [361, 267] on button "Next" at bounding box center [342, 270] width 116 height 28
click at [361, 261] on button "Next" at bounding box center [342, 270] width 116 height 28
click at [334, 65] on icon at bounding box center [339, 54] width 23 height 22
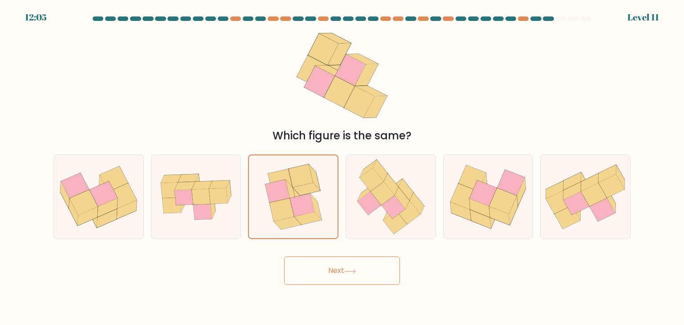
click at [370, 12] on div "12:05 Level 11" at bounding box center [342, 12] width 684 height 24
click at [44, 15] on div "12:03" at bounding box center [36, 17] width 22 height 13
click at [194, 87] on div "Which figure is the same?" at bounding box center [341, 85] width 587 height 117
click at [323, 273] on button "Next" at bounding box center [342, 270] width 116 height 28
click at [235, 88] on div "Which figure is the same?" at bounding box center [341, 85] width 587 height 117
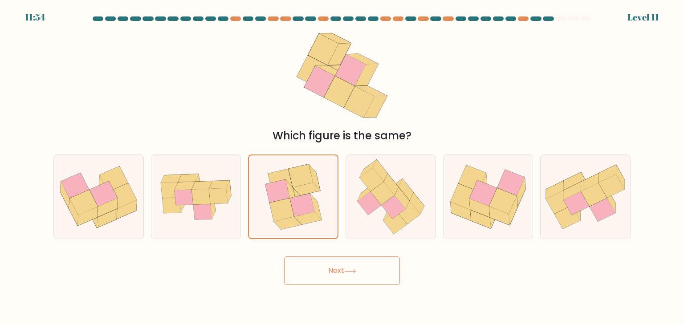
click at [310, 266] on button "Next" at bounding box center [342, 270] width 116 height 28
click at [310, 265] on button "Next" at bounding box center [342, 270] width 116 height 28
click at [310, 264] on button "Next" at bounding box center [342, 270] width 116 height 28
drag, startPoint x: 310, startPoint y: 264, endPoint x: 314, endPoint y: 268, distance: 5.7
click at [314, 268] on button "Next" at bounding box center [342, 270] width 116 height 28
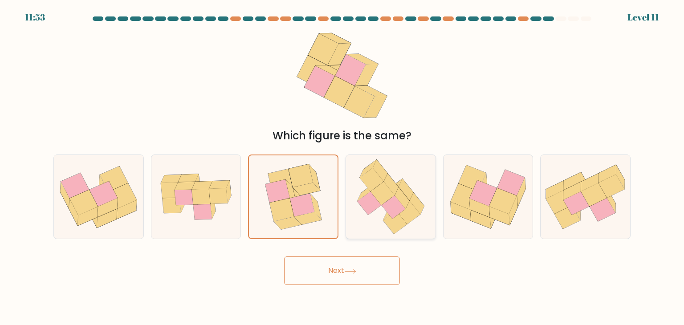
click at [360, 185] on icon at bounding box center [390, 197] width 81 height 84
click at [342, 167] on input "d." at bounding box center [342, 164] width 0 height 4
radio input "true"
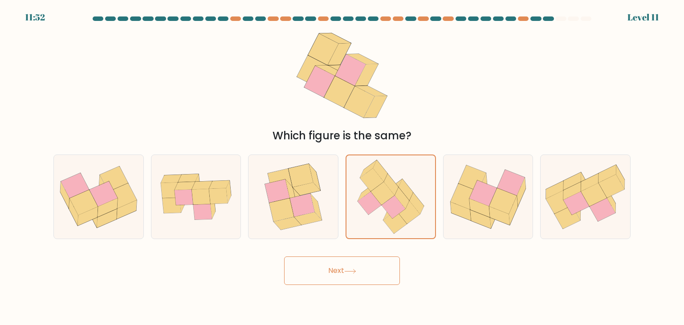
click at [370, 263] on button "Next" at bounding box center [342, 270] width 116 height 28
click at [561, 166] on icon at bounding box center [584, 197] width 89 height 66
click at [342, 166] on input "f." at bounding box center [342, 164] width 0 height 4
radio input "true"
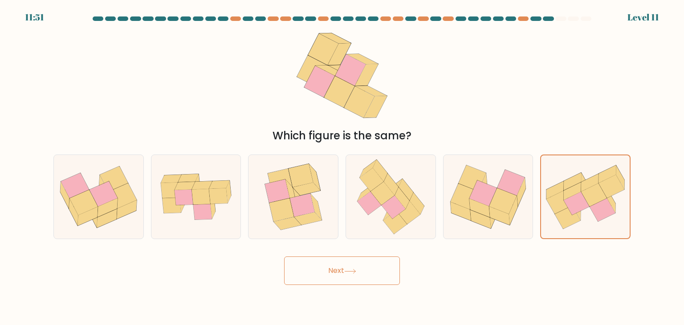
click at [333, 278] on button "Next" at bounding box center [342, 270] width 116 height 28
click at [555, 20] on at bounding box center [342, 18] width 500 height 4
click at [553, 16] on div at bounding box center [548, 18] width 11 height 4
drag, startPoint x: 385, startPoint y: 79, endPoint x: 369, endPoint y: 173, distance: 95.3
click at [382, 100] on icon at bounding box center [341, 75] width 93 height 97
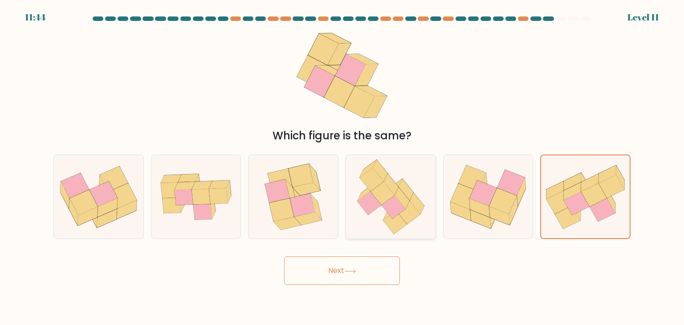
click at [372, 188] on icon at bounding box center [371, 179] width 24 height 23
click at [342, 167] on input "d." at bounding box center [342, 164] width 0 height 4
radio input "true"
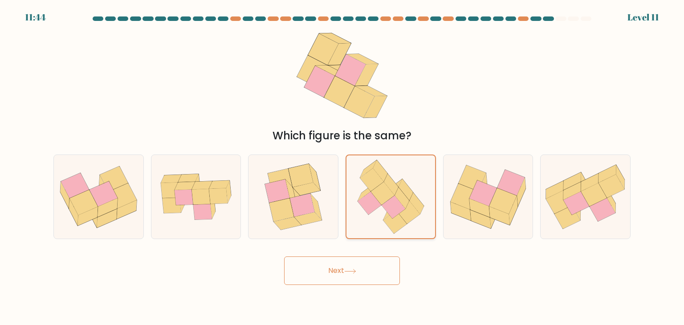
click at [360, 204] on icon at bounding box center [369, 203] width 24 height 23
click at [342, 167] on input "d." at bounding box center [342, 164] width 0 height 4
click at [365, 273] on body "11:42 Level 11" at bounding box center [342, 162] width 684 height 325
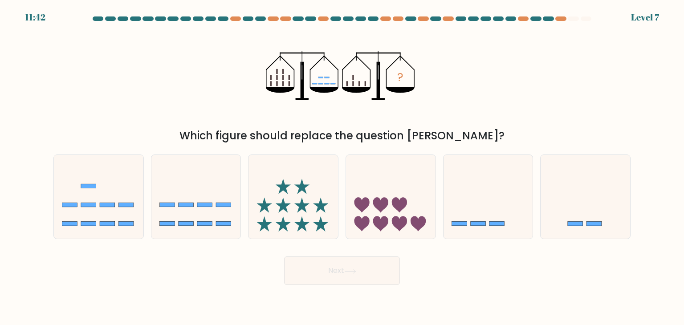
click at [365, 272] on button "Next" at bounding box center [342, 270] width 116 height 28
click at [472, 198] on icon at bounding box center [487, 197] width 89 height 74
click at [342, 167] on input "e." at bounding box center [342, 164] width 0 height 4
radio input "true"
click at [375, 275] on button "Next" at bounding box center [342, 270] width 116 height 28
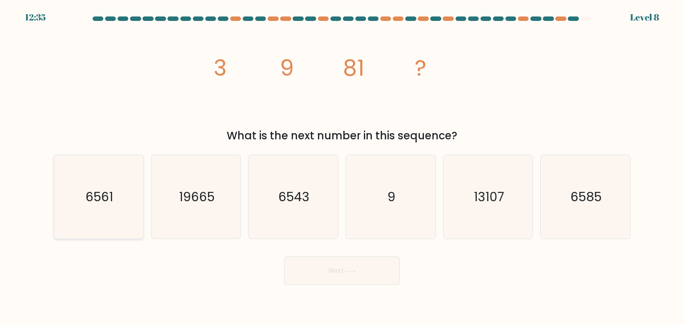
click at [85, 202] on text "6561" at bounding box center [99, 197] width 28 height 18
click at [342, 167] on input "a. 6561" at bounding box center [342, 164] width 0 height 4
radio input "true"
click at [311, 274] on button "Next" at bounding box center [342, 270] width 116 height 28
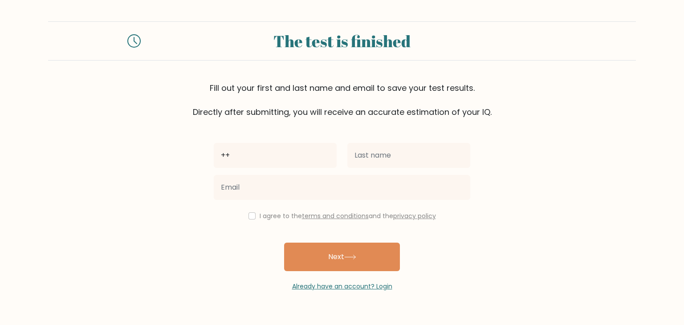
type input "+"
type input "[PERSON_NAME]"
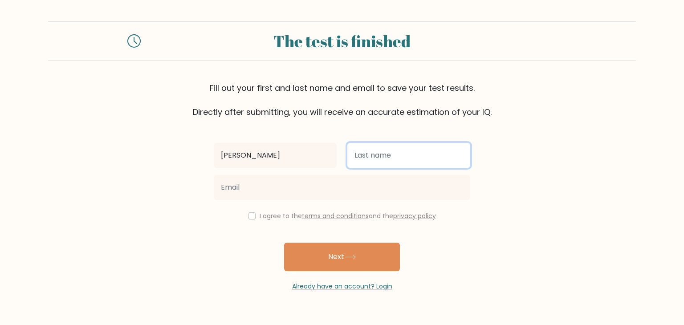
click at [372, 162] on input "text" at bounding box center [408, 155] width 123 height 25
type input "[PERSON_NAME]"
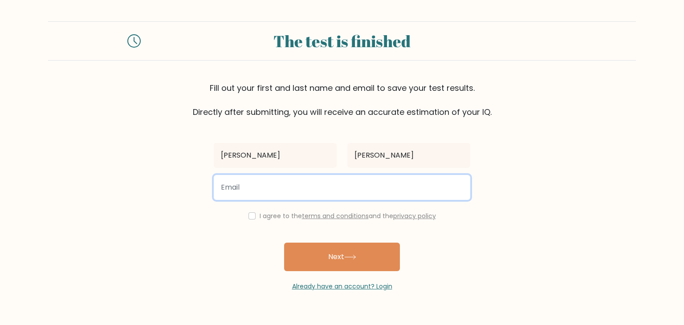
click at [365, 190] on input "email" at bounding box center [342, 187] width 256 height 25
type input "pra27san@g+mail.com"
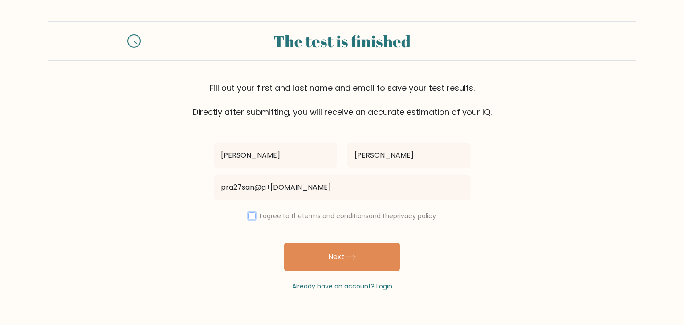
click at [248, 218] on input "checkbox" at bounding box center [251, 215] width 7 height 7
checkbox input "true"
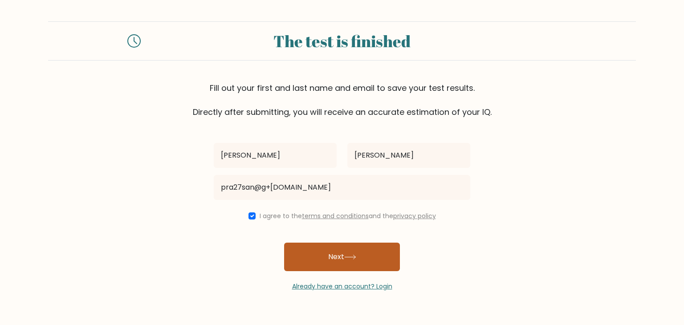
click at [306, 262] on button "Next" at bounding box center [342, 257] width 116 height 28
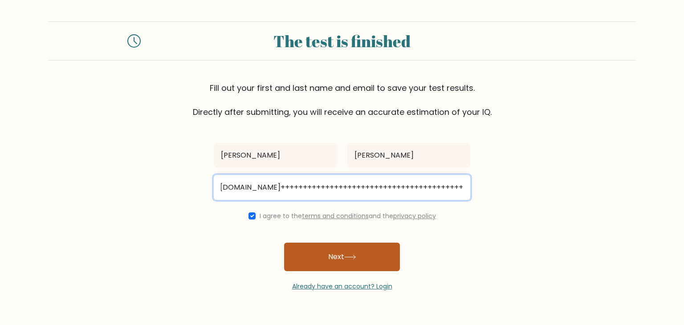
scroll to position [0, 70]
type input "pra27san@g+mail.com+++++++++++++++++++++++++++++++++++++++++++++++++"
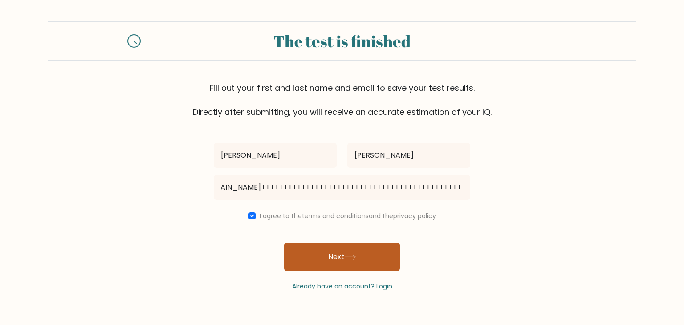
scroll to position [0, 0]
click at [338, 252] on button "Next" at bounding box center [342, 257] width 116 height 28
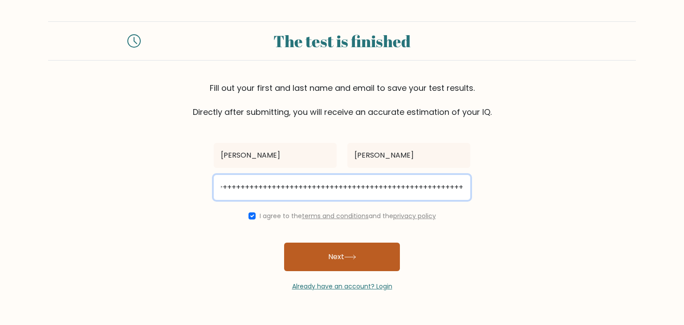
scroll to position [0, 167]
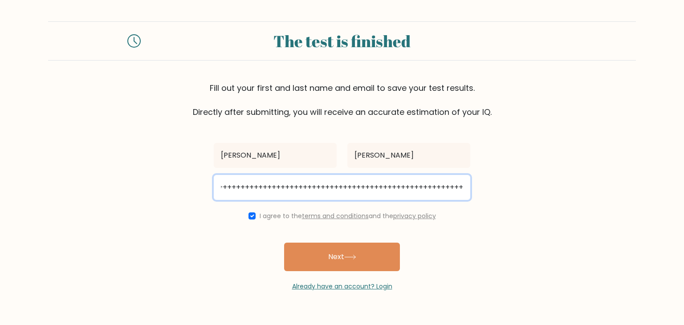
click at [404, 190] on input "pra27san@g+mail.com++++++++++++++++++++++++++++++++++++++++++++++++++++++++++++…" at bounding box center [342, 187] width 256 height 25
click at [404, 190] on input "pra27san@g+mail.com++++++++++++" at bounding box center [342, 187] width 256 height 25
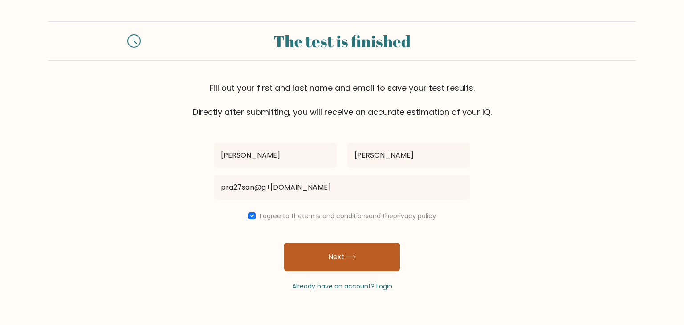
click at [365, 257] on button "Next" at bounding box center [342, 257] width 116 height 28
click at [352, 254] on button "Next" at bounding box center [342, 257] width 116 height 28
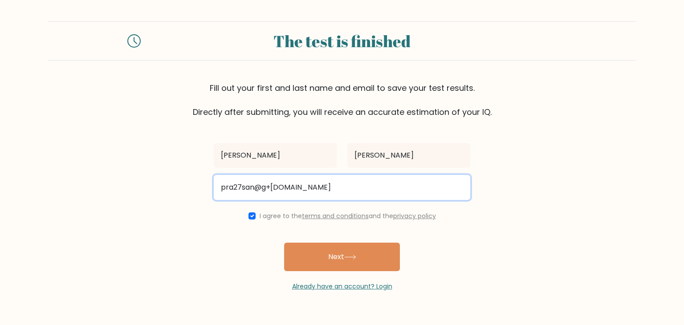
click at [272, 189] on input "pra27san@g+mail.com" at bounding box center [342, 187] width 256 height 25
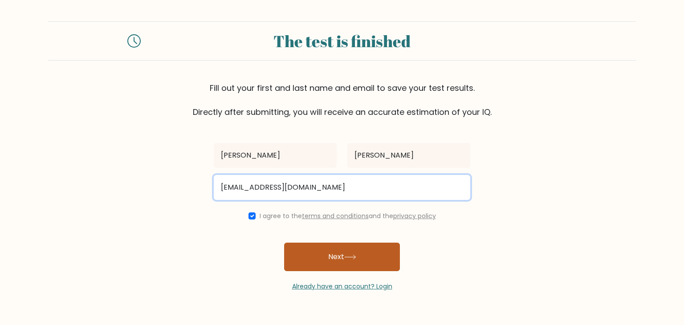
type input "pra27san@gmail.com"
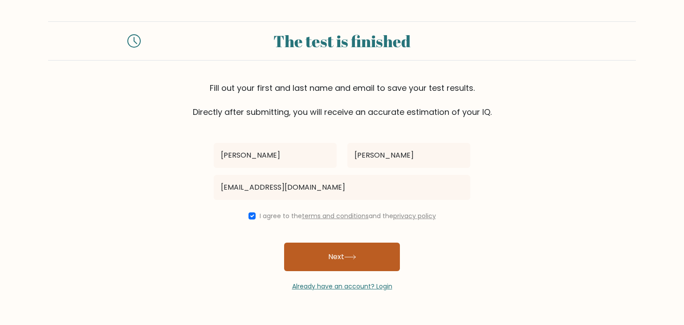
click at [312, 260] on button "Next" at bounding box center [342, 257] width 116 height 28
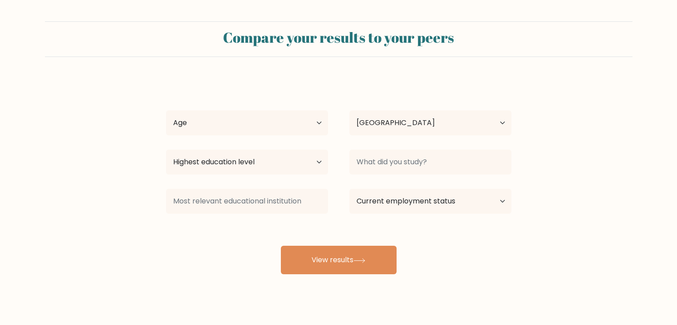
select select "IN"
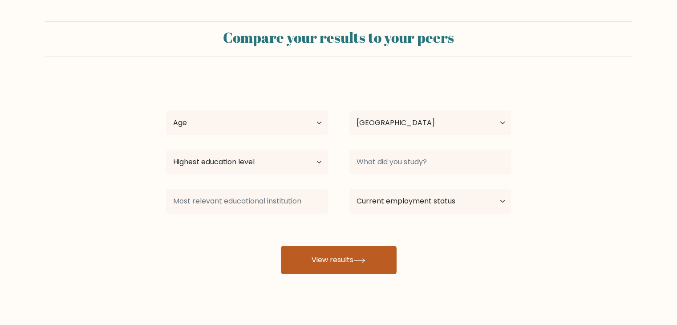
click at [320, 256] on button "View results" at bounding box center [339, 260] width 116 height 28
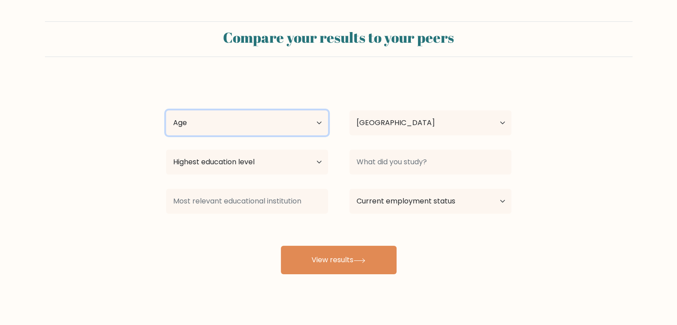
click at [261, 129] on select "Age Under [DEMOGRAPHIC_DATA] [DEMOGRAPHIC_DATA] [DEMOGRAPHIC_DATA] [DEMOGRAPHIC…" at bounding box center [247, 122] width 162 height 25
select select "min_18"
click at [166, 110] on select "Age Under [DEMOGRAPHIC_DATA] [DEMOGRAPHIC_DATA] [DEMOGRAPHIC_DATA] [DEMOGRAPHIC…" at bounding box center [247, 122] width 162 height 25
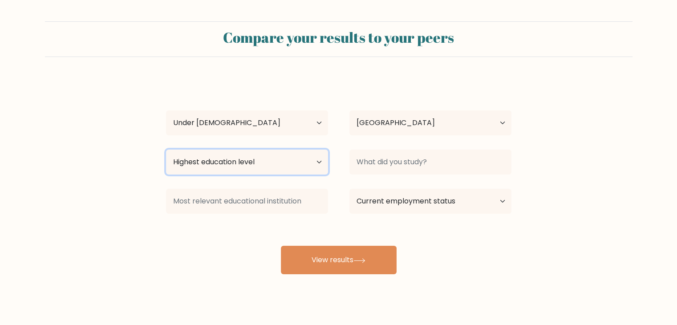
click at [296, 162] on select "Highest education level No schooling Primary Lower Secondary Upper Secondary Oc…" at bounding box center [247, 162] width 162 height 25
select select "upper_secondary"
click at [166, 150] on select "Highest education level No schooling Primary Lower Secondary Upper Secondary Oc…" at bounding box center [247, 162] width 162 height 25
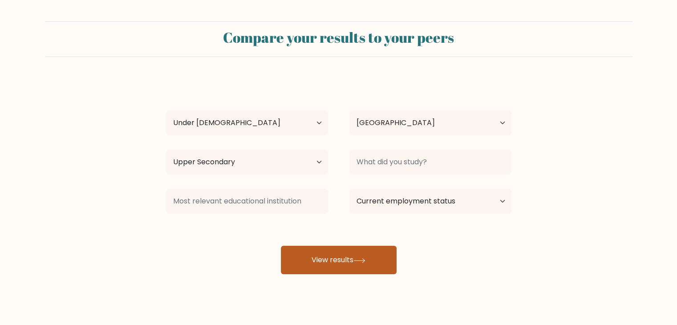
click at [346, 260] on button "View results" at bounding box center [339, 260] width 116 height 28
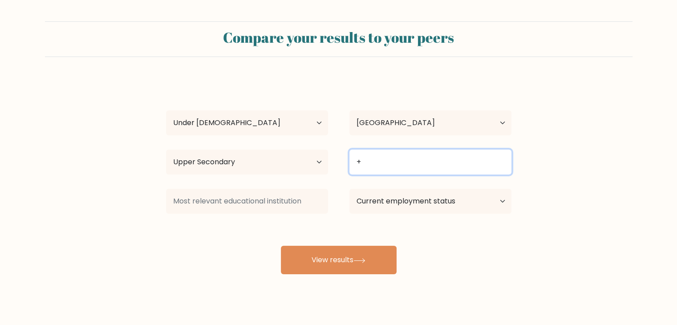
click at [377, 169] on input "+" at bounding box center [430, 162] width 162 height 25
type input "+"
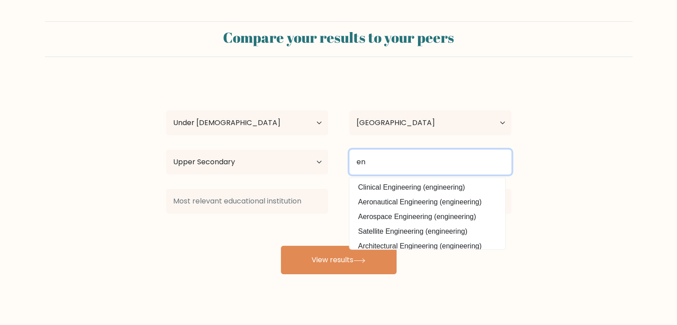
type input "e"
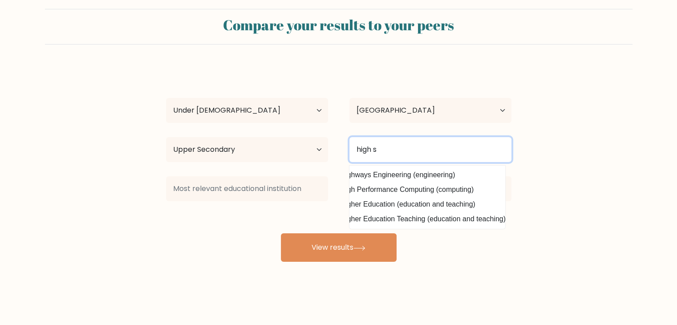
scroll to position [0, 11]
type input "h"
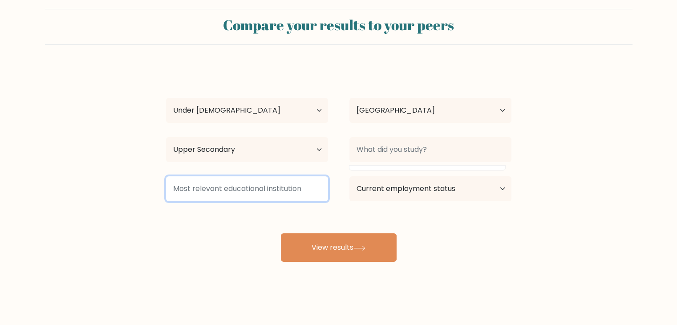
click at [316, 196] on input at bounding box center [247, 188] width 162 height 25
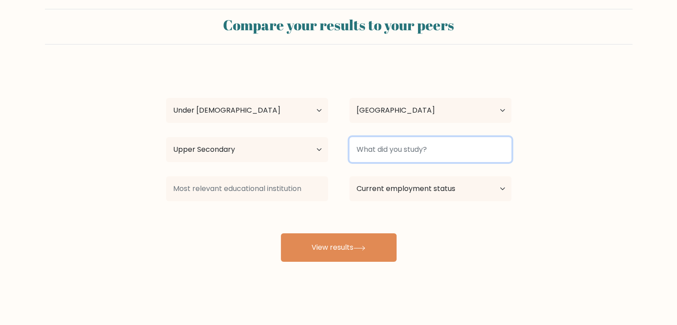
click at [376, 154] on input at bounding box center [430, 149] width 162 height 25
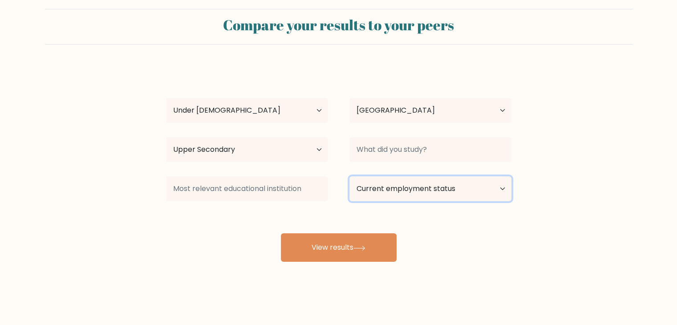
click at [372, 184] on select "Current employment status Employed Student Retired Other / prefer not to answer" at bounding box center [430, 188] width 162 height 25
select select "student"
click at [349, 176] on select "Current employment status Employed Student Retired Other / prefer not to answer" at bounding box center [430, 188] width 162 height 25
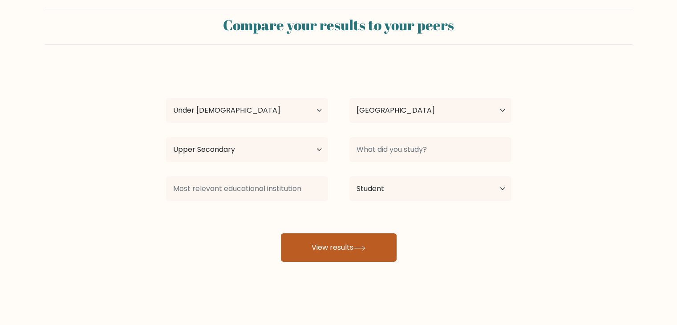
click at [358, 240] on button "View results" at bounding box center [339, 247] width 116 height 28
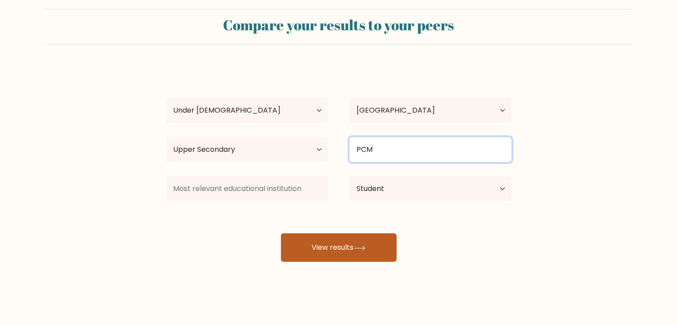
type input "PCM"
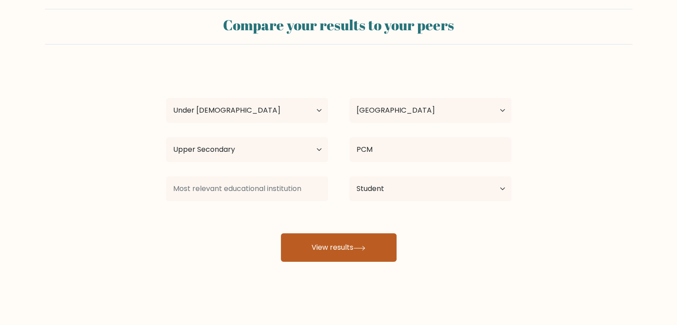
click at [352, 255] on button "View results" at bounding box center [339, 247] width 116 height 28
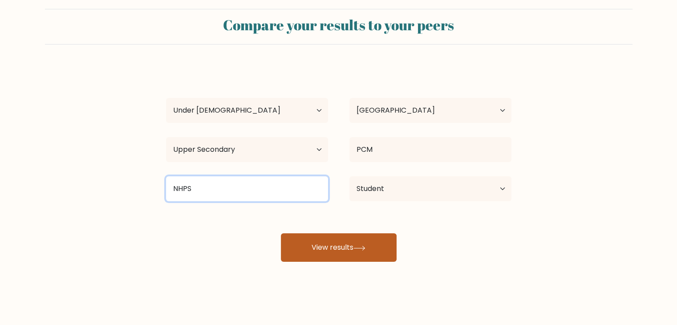
type input "NHPS"
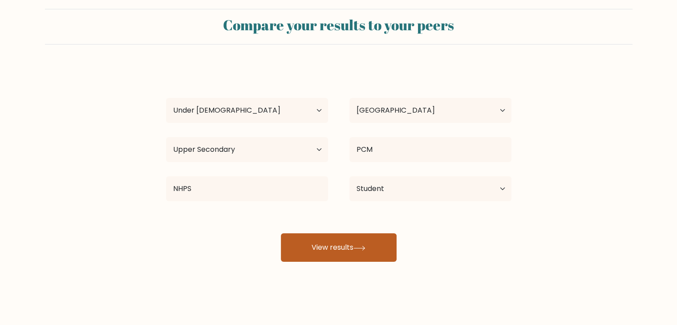
click at [318, 247] on button "View results" at bounding box center [339, 247] width 116 height 28
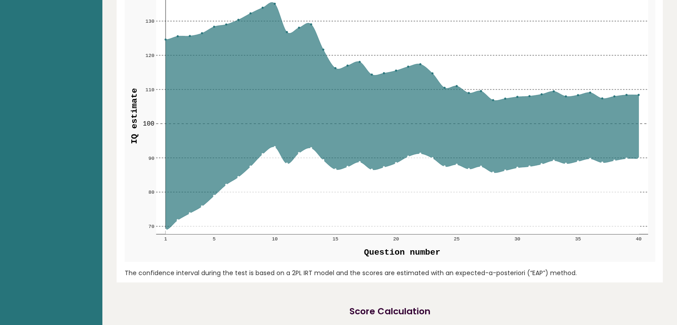
scroll to position [1024, 0]
